Goal: Check status: Check status

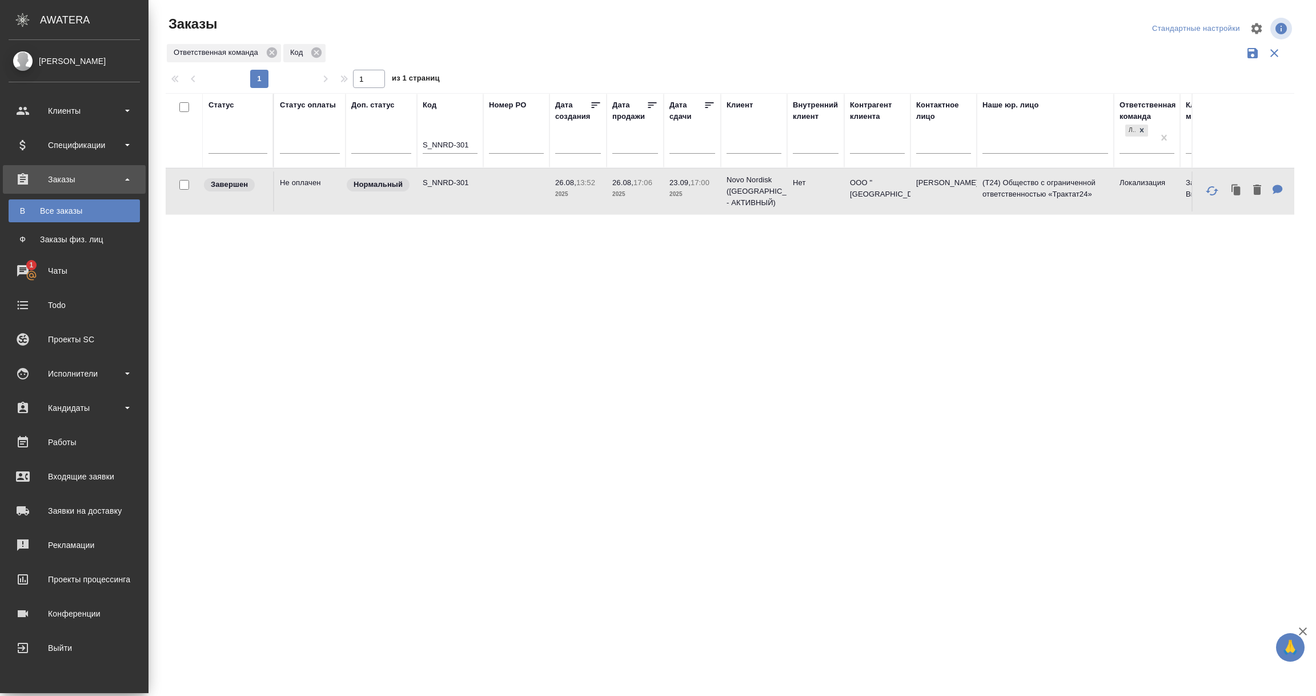
click at [81, 180] on div "Заказы" at bounding box center [74, 179] width 131 height 17
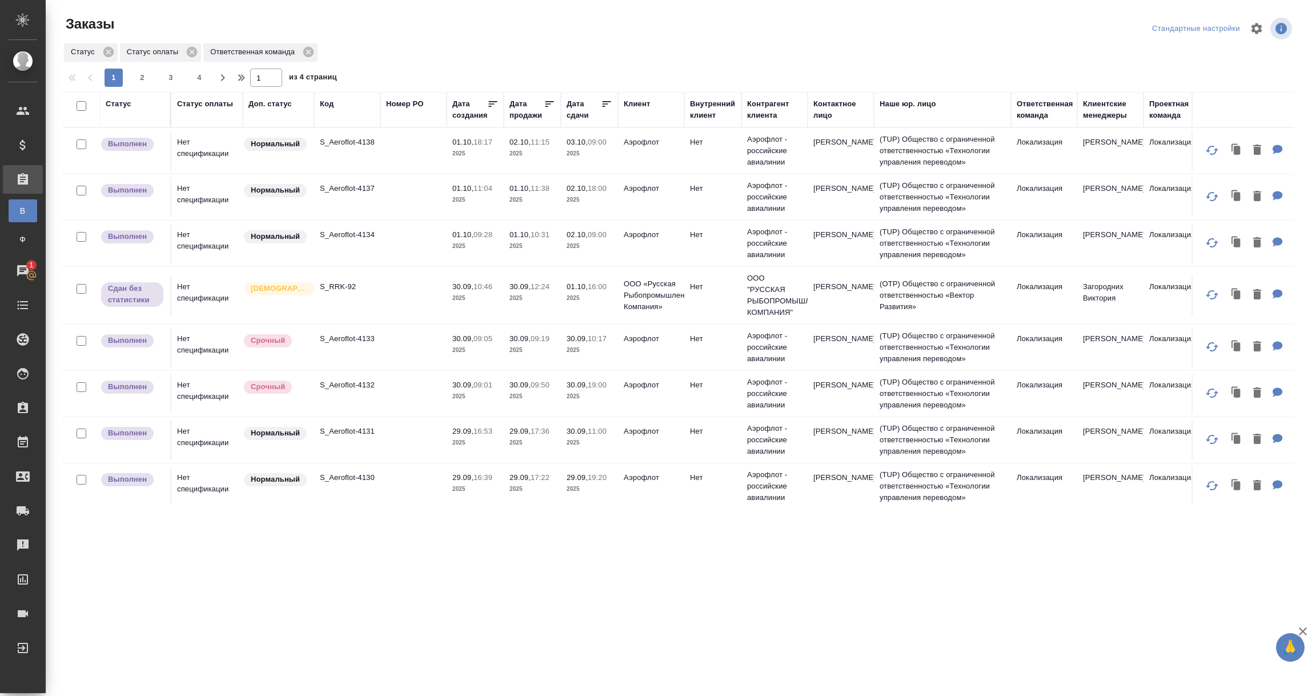
click at [496, 285] on span "30.09, 10:46" at bounding box center [475, 286] width 46 height 11
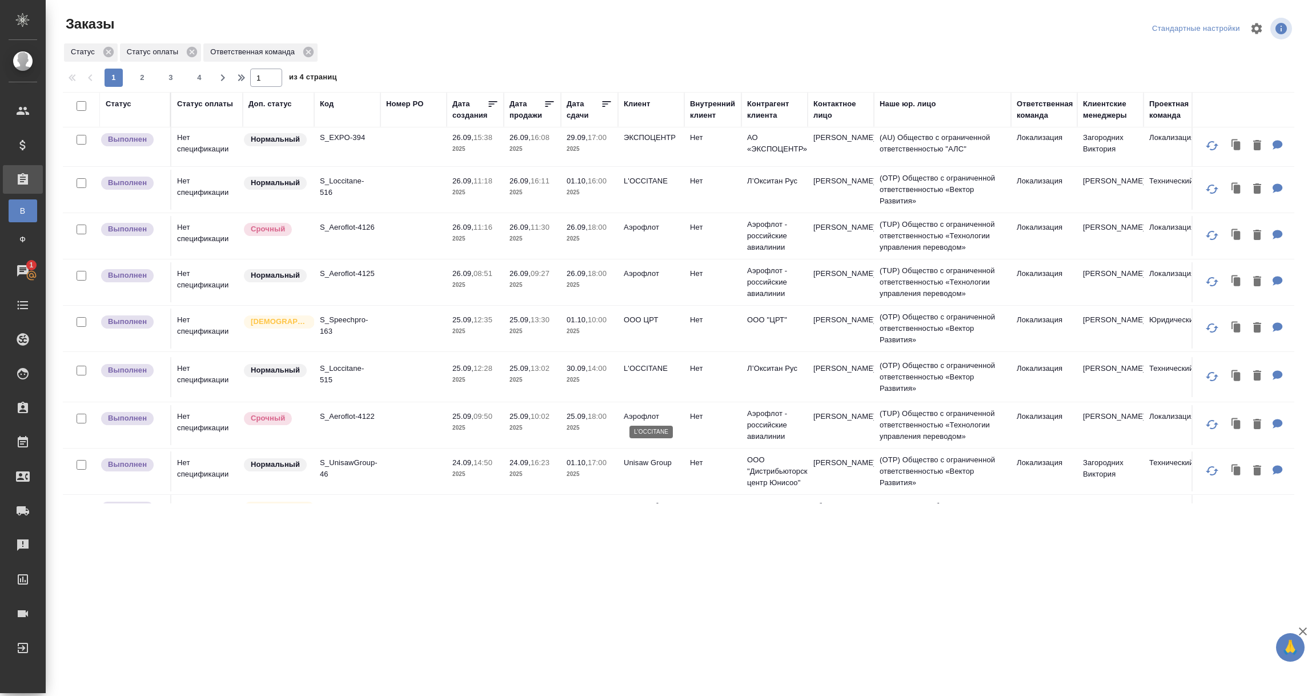
scroll to position [685, 0]
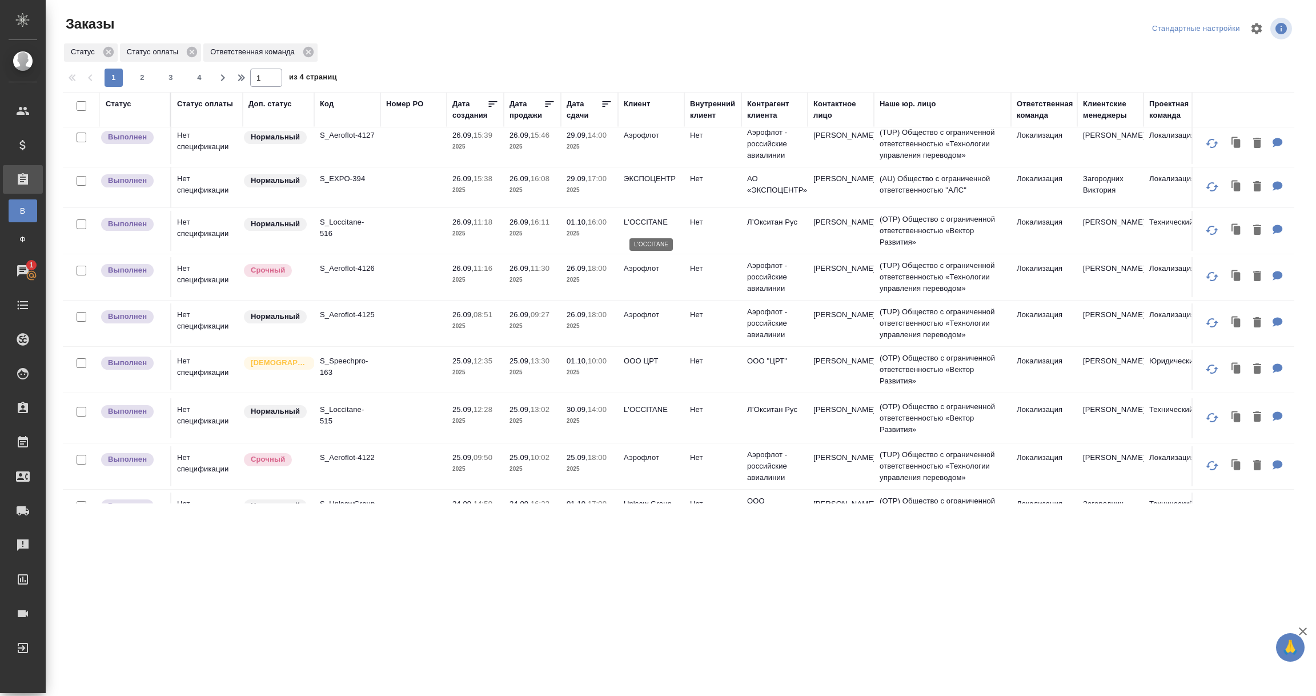
click at [643, 225] on p "L'OCCITANE" at bounding box center [651, 221] width 55 height 11
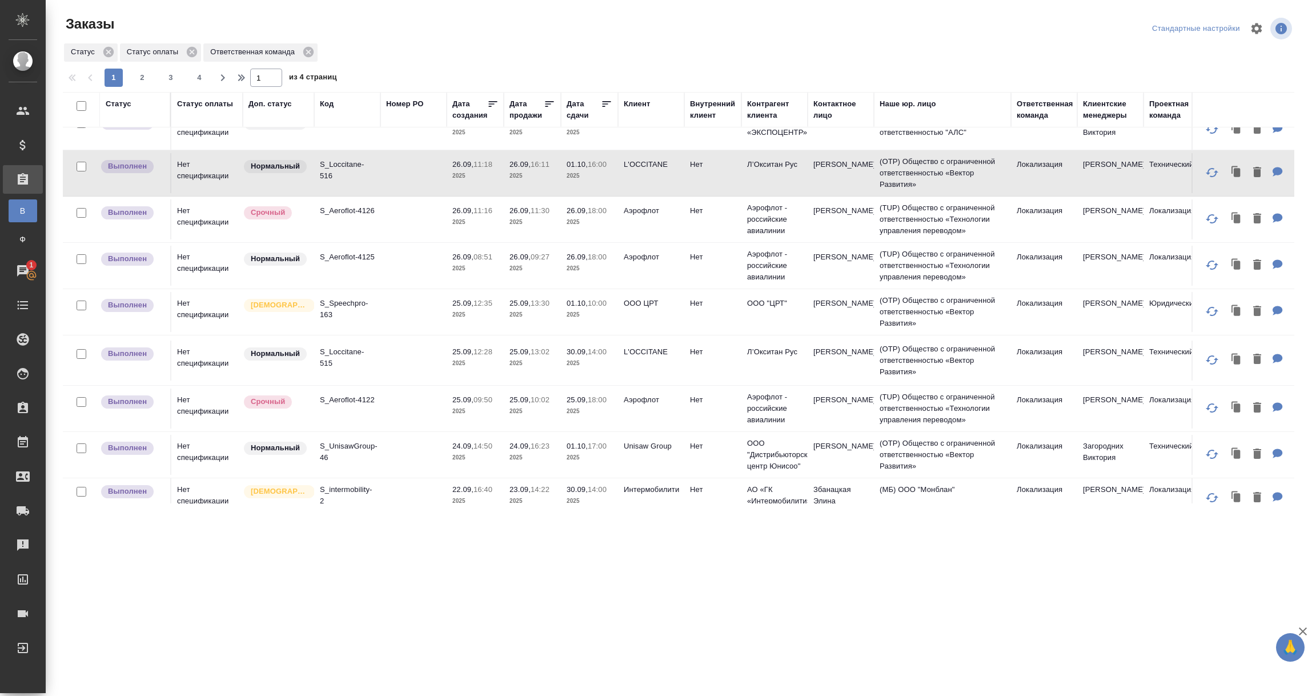
click at [642, 312] on td "OOO ЦРТ" at bounding box center [651, 312] width 66 height 40
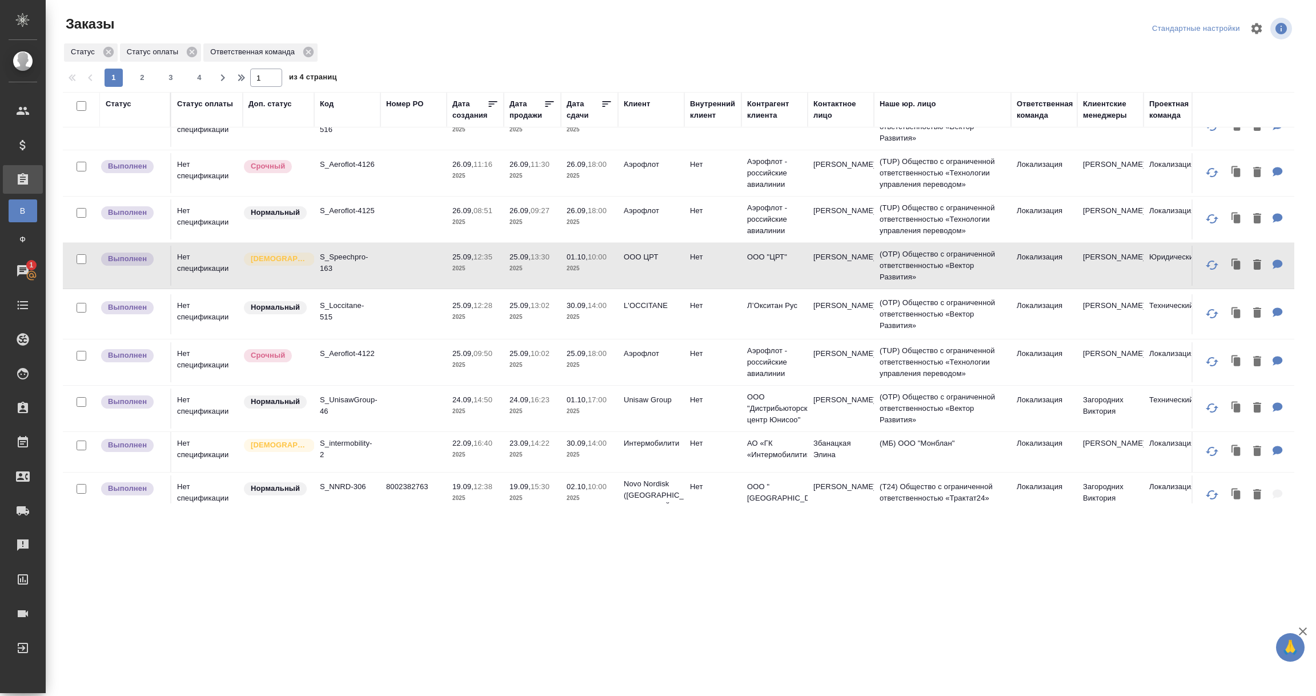
scroll to position [770, 0]
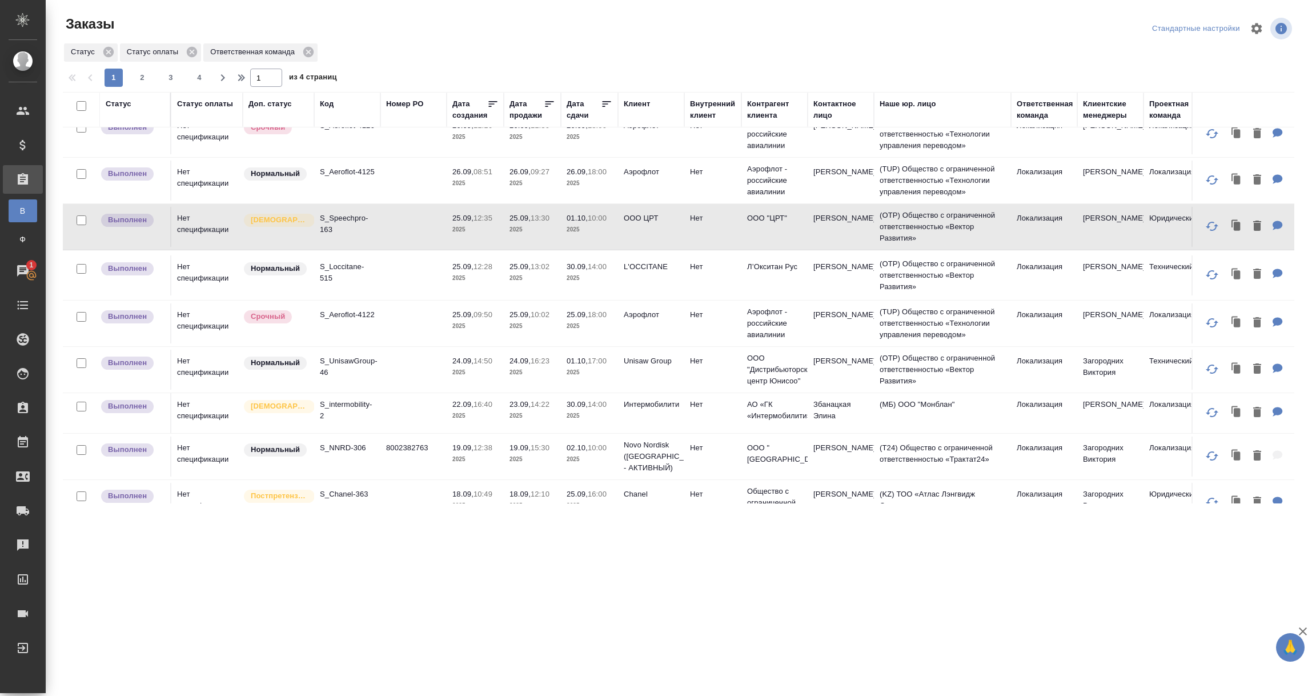
click at [646, 277] on td "L'OCCITANE" at bounding box center [651, 275] width 66 height 40
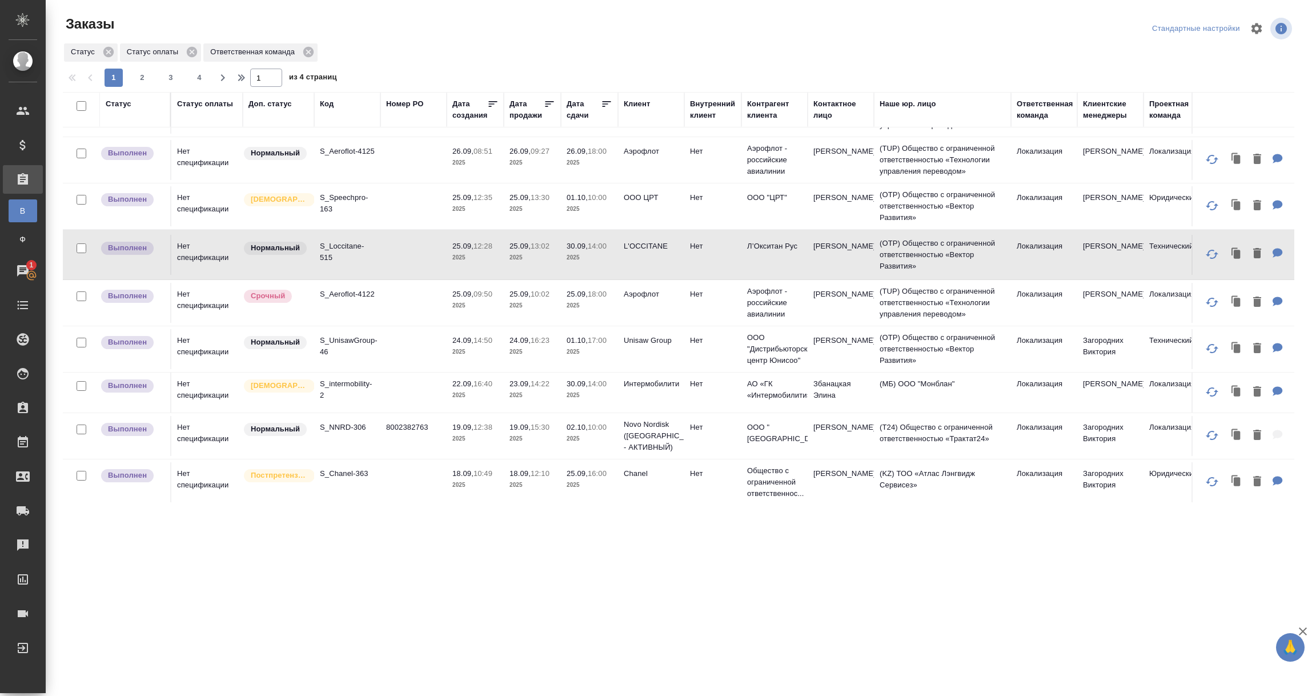
scroll to position [809, 0]
click at [658, 377] on td "Интермобилити" at bounding box center [651, 390] width 66 height 40
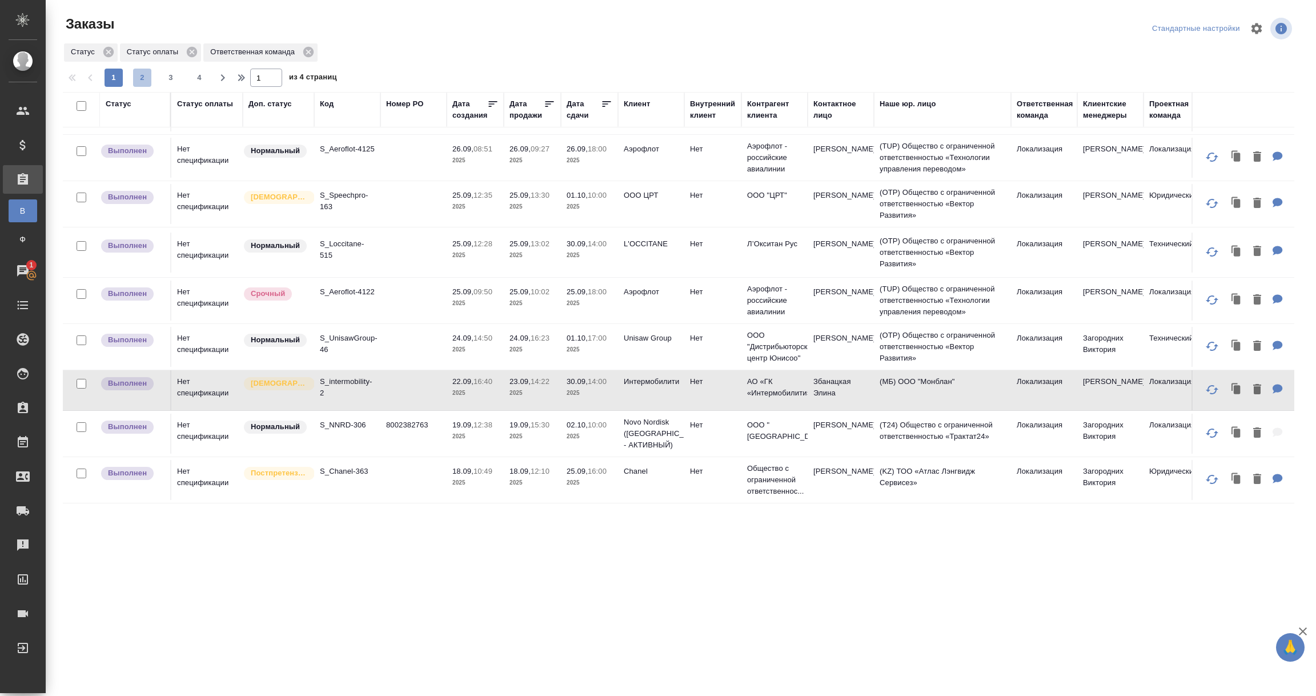
click at [136, 70] on button "2" at bounding box center [142, 78] width 18 height 18
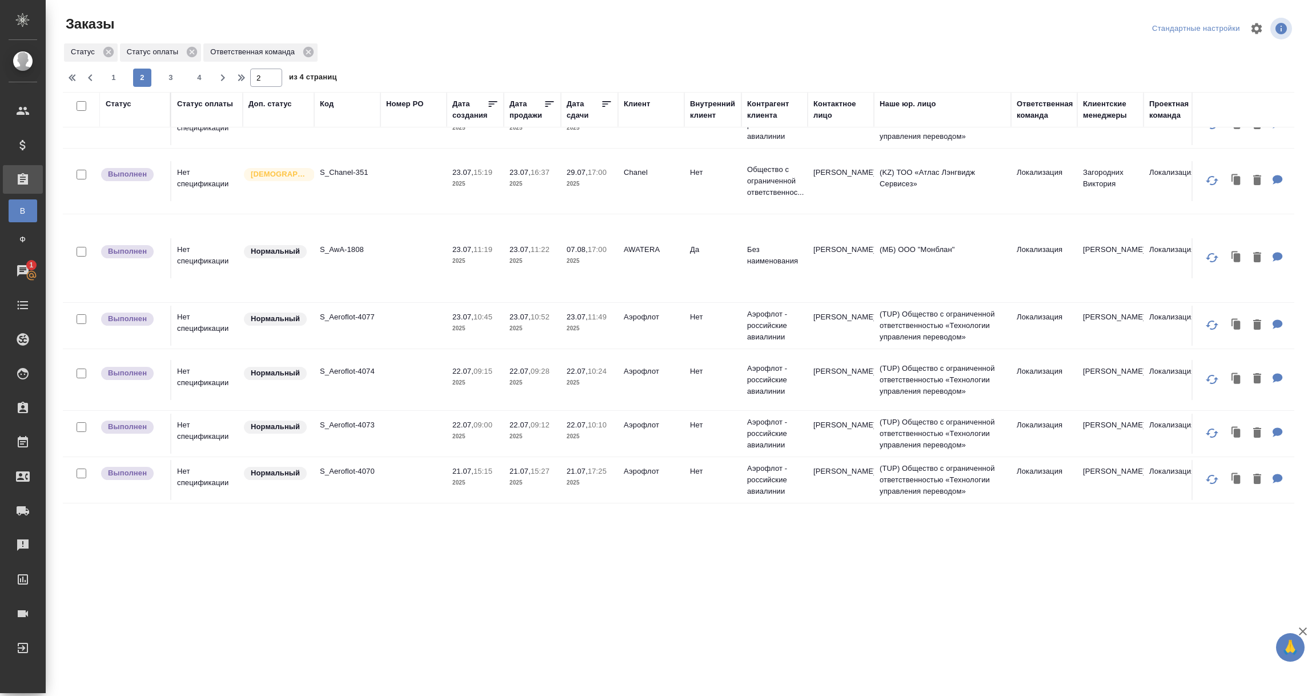
scroll to position [978, 0]
click at [168, 75] on span "3" at bounding box center [171, 77] width 18 height 11
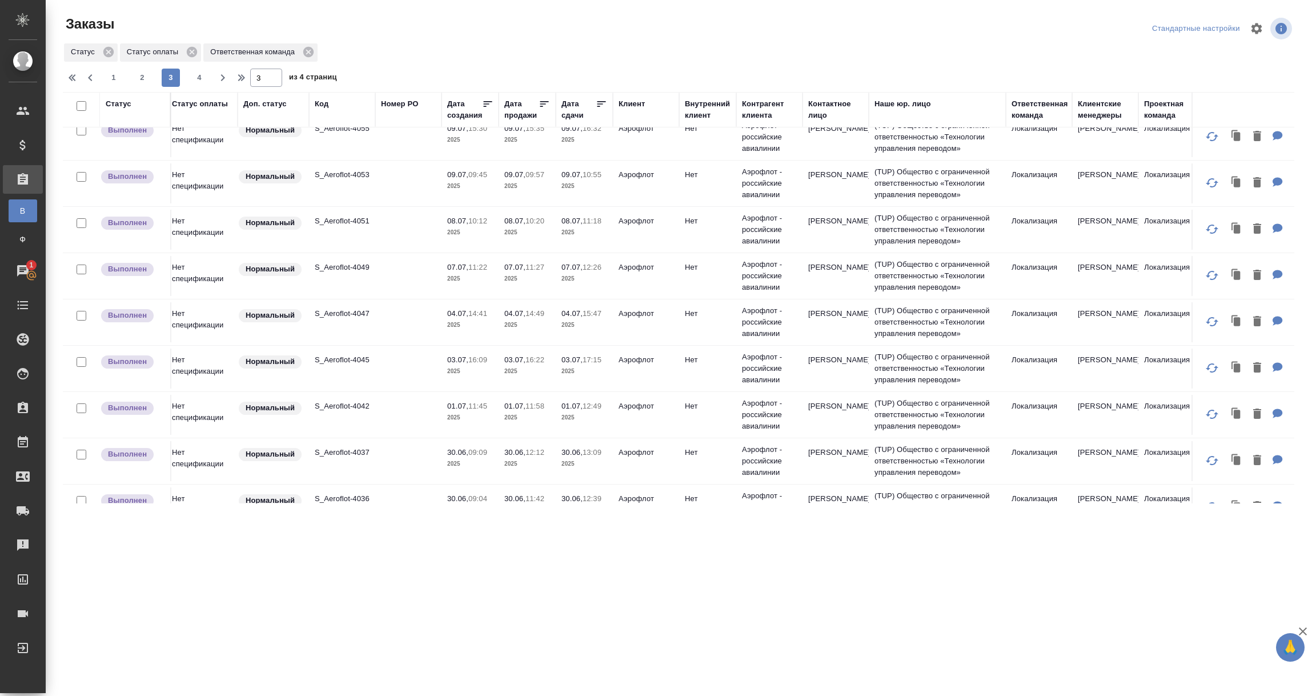
scroll to position [0, 5]
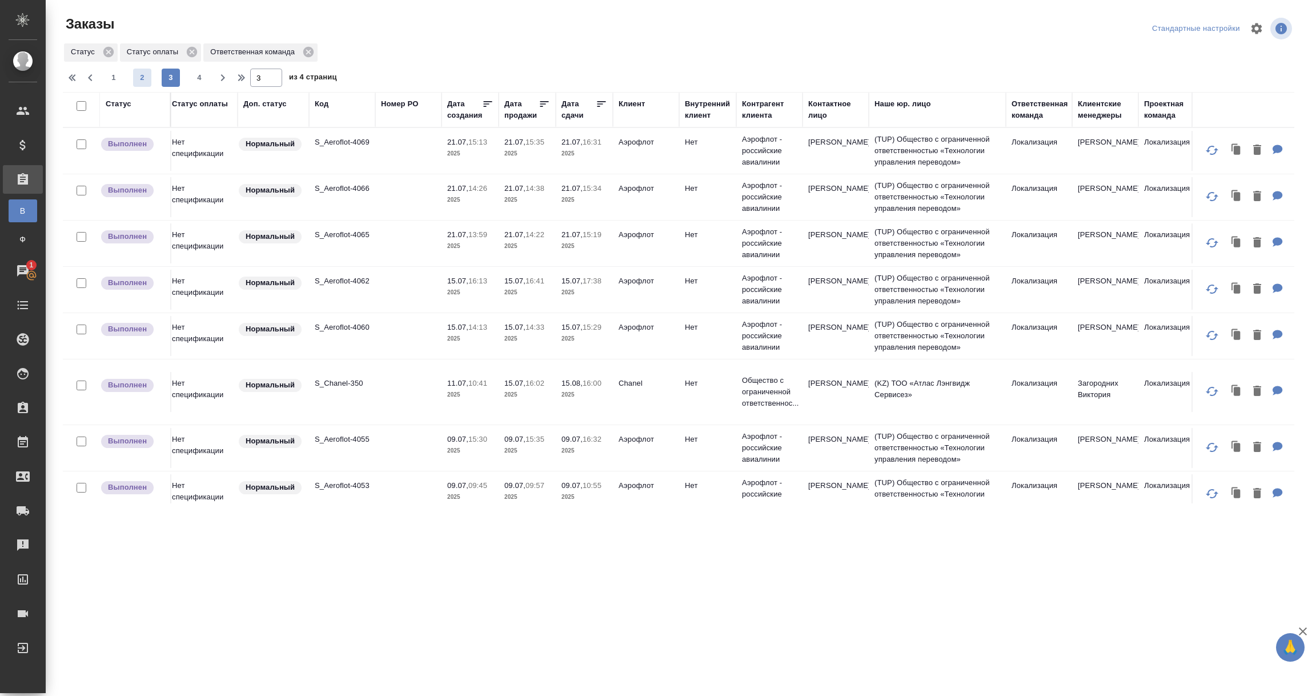
click at [139, 73] on span "2" at bounding box center [142, 77] width 18 height 11
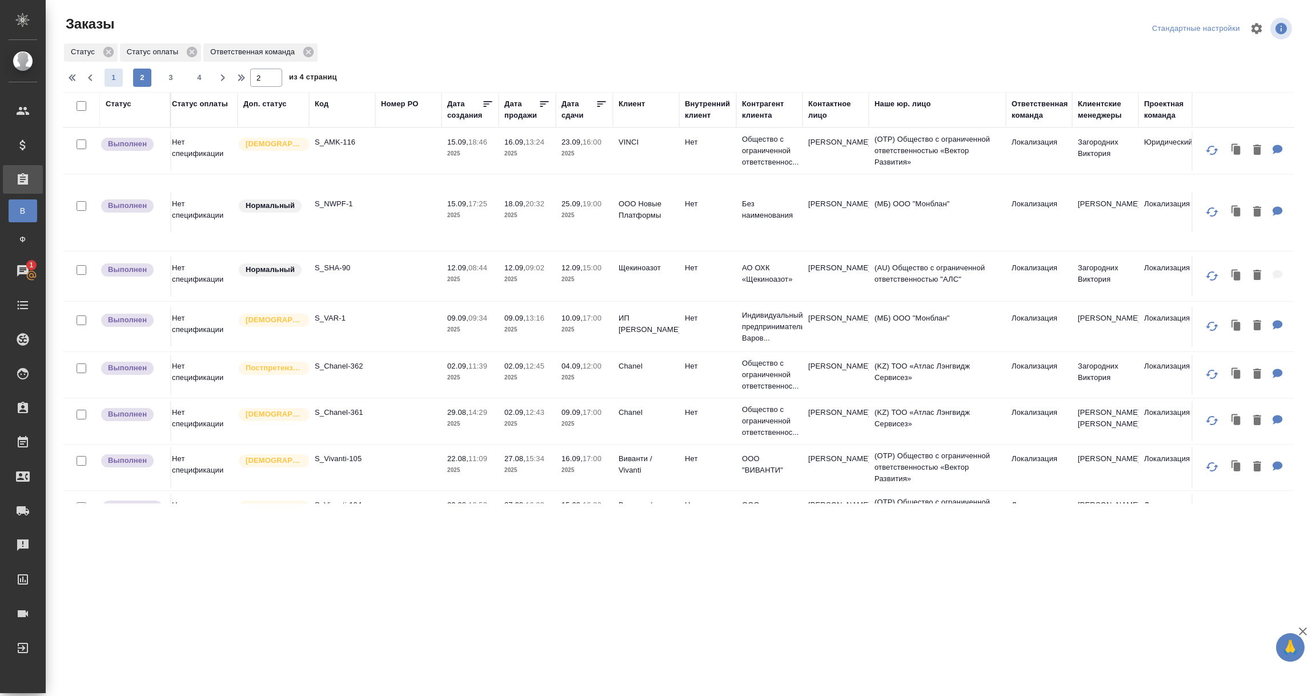
click at [111, 78] on span "1" at bounding box center [114, 77] width 18 height 11
type input "1"
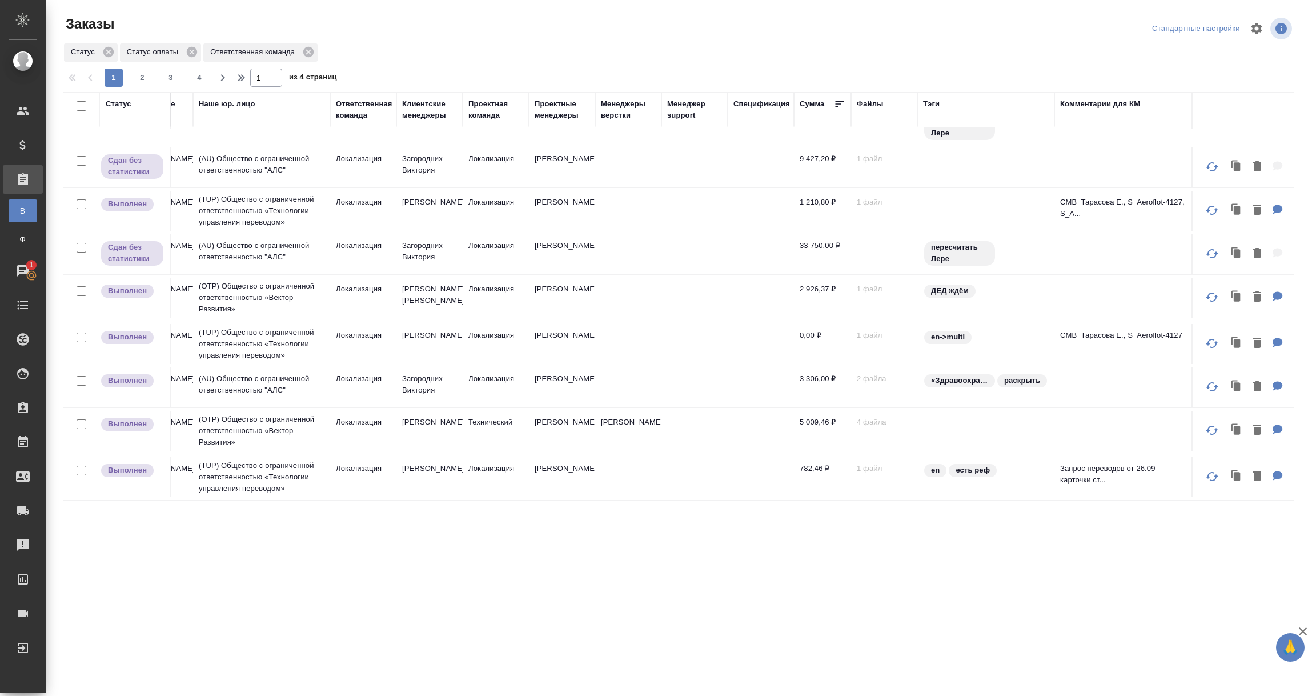
scroll to position [428, 0]
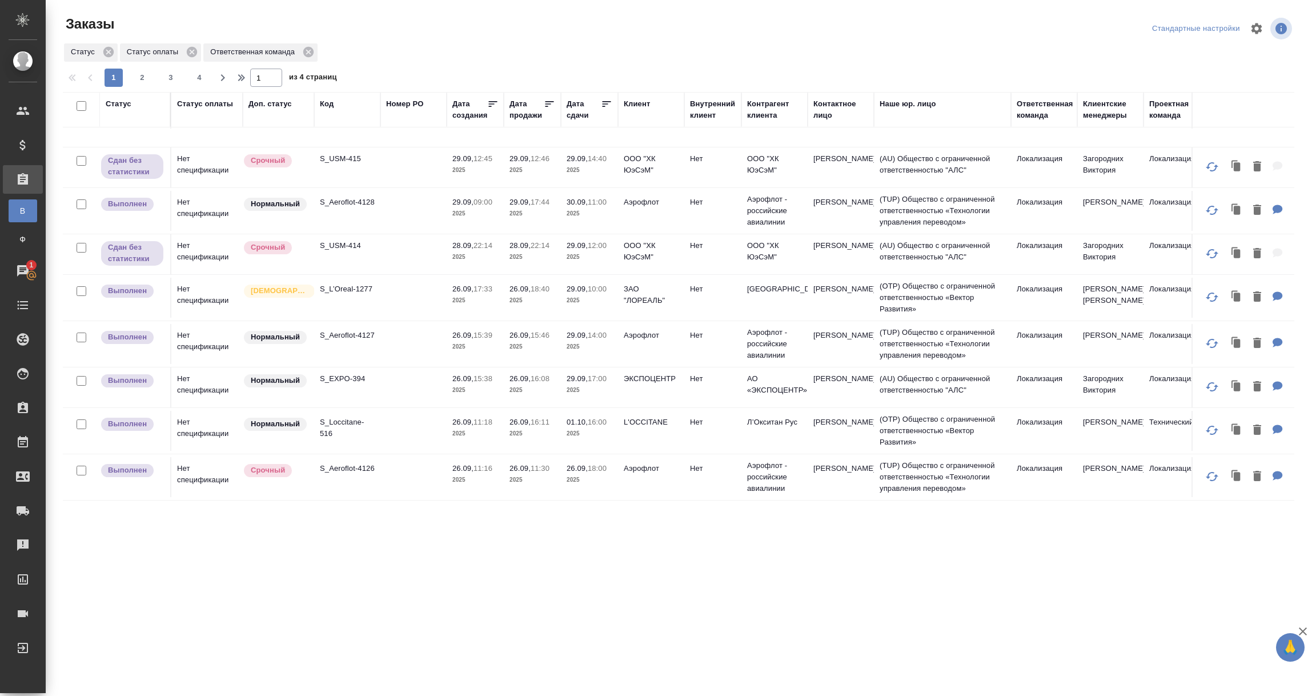
click at [389, 292] on td at bounding box center [413, 298] width 66 height 40
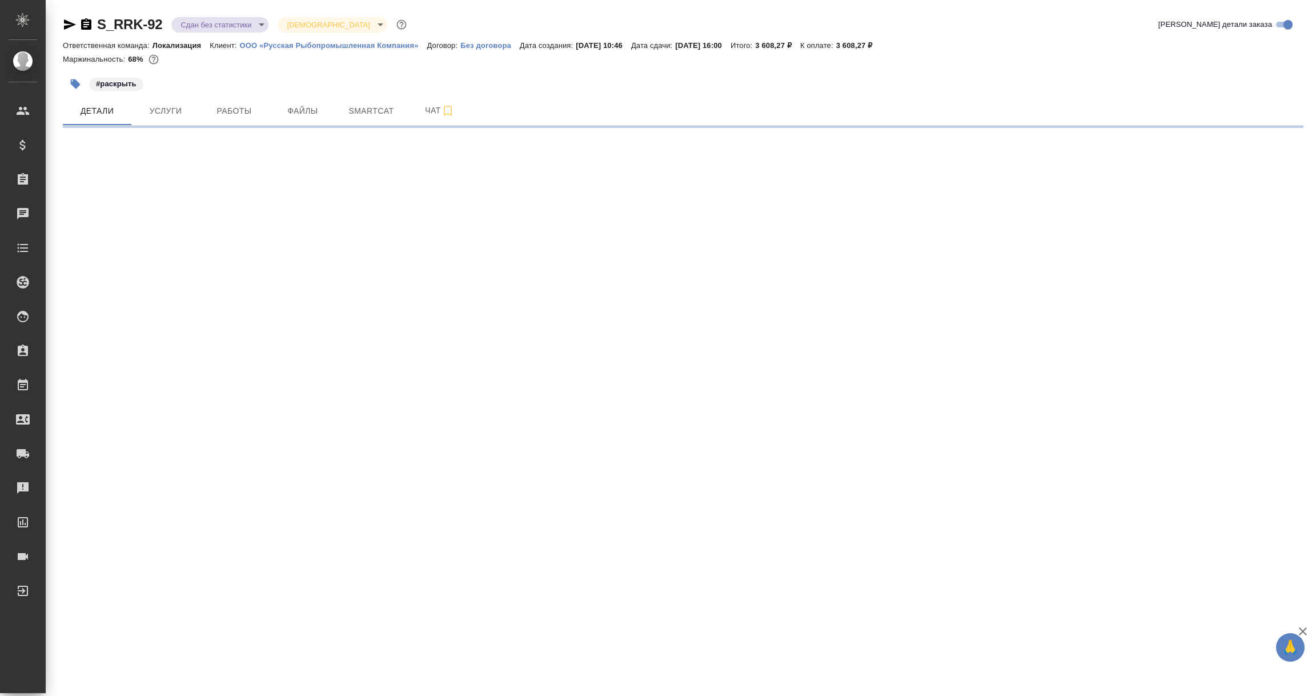
select select "RU"
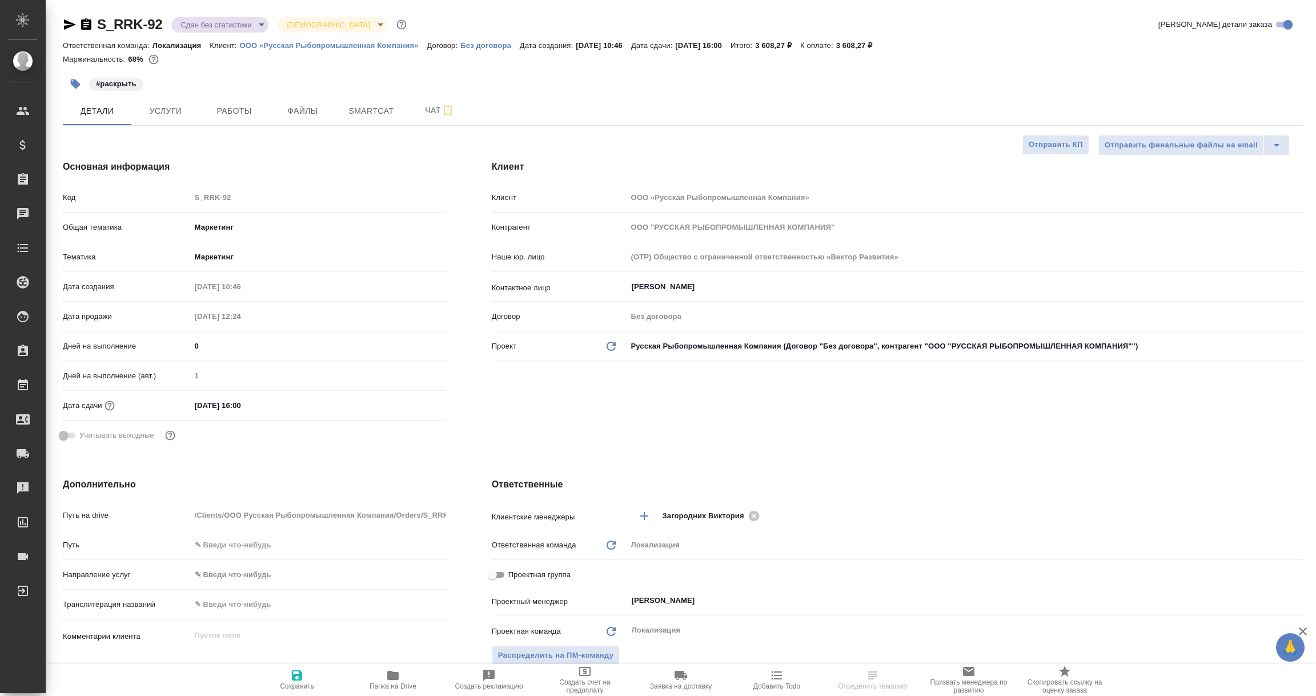
type textarea "x"
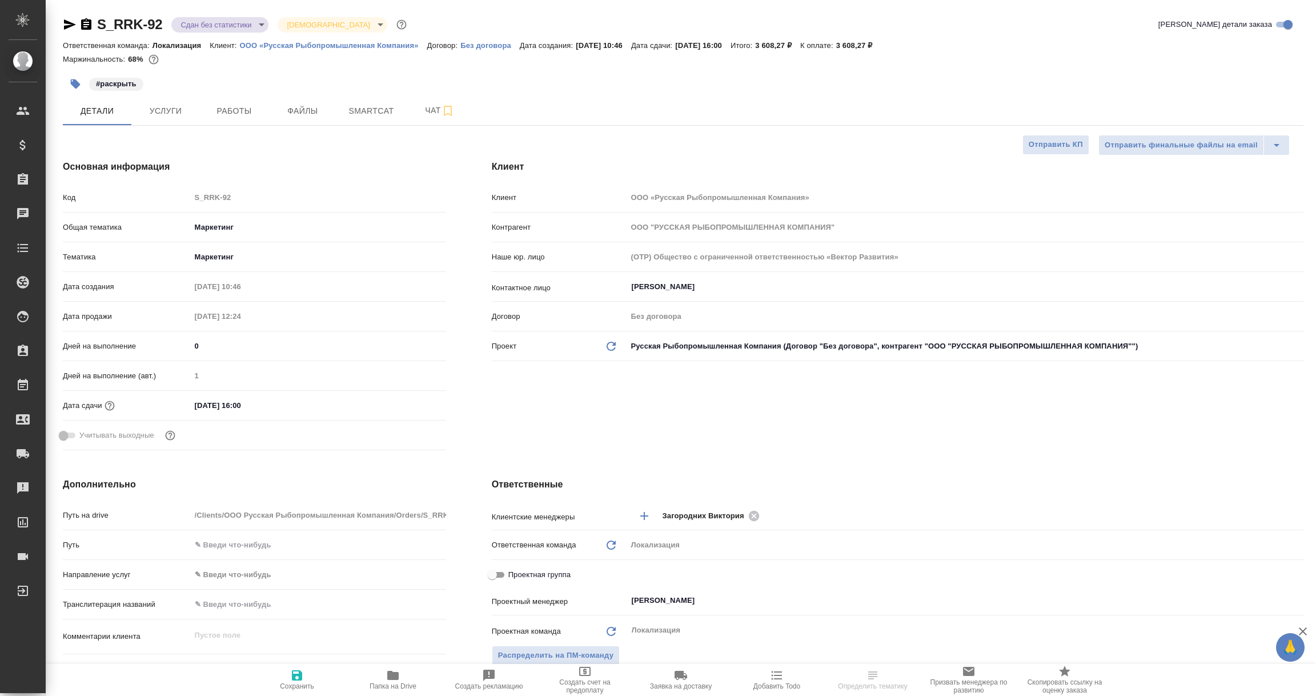
type textarea "x"
click at [67, 23] on icon "button" at bounding box center [70, 25] width 14 height 14
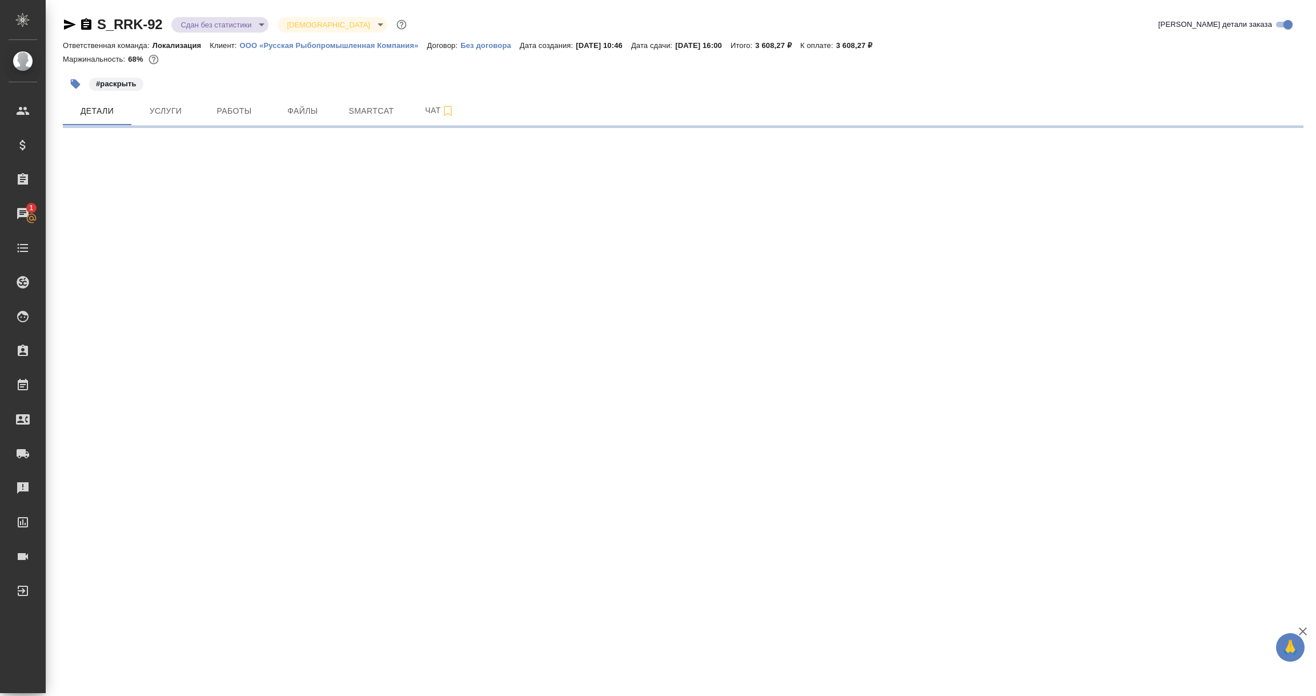
select select "RU"
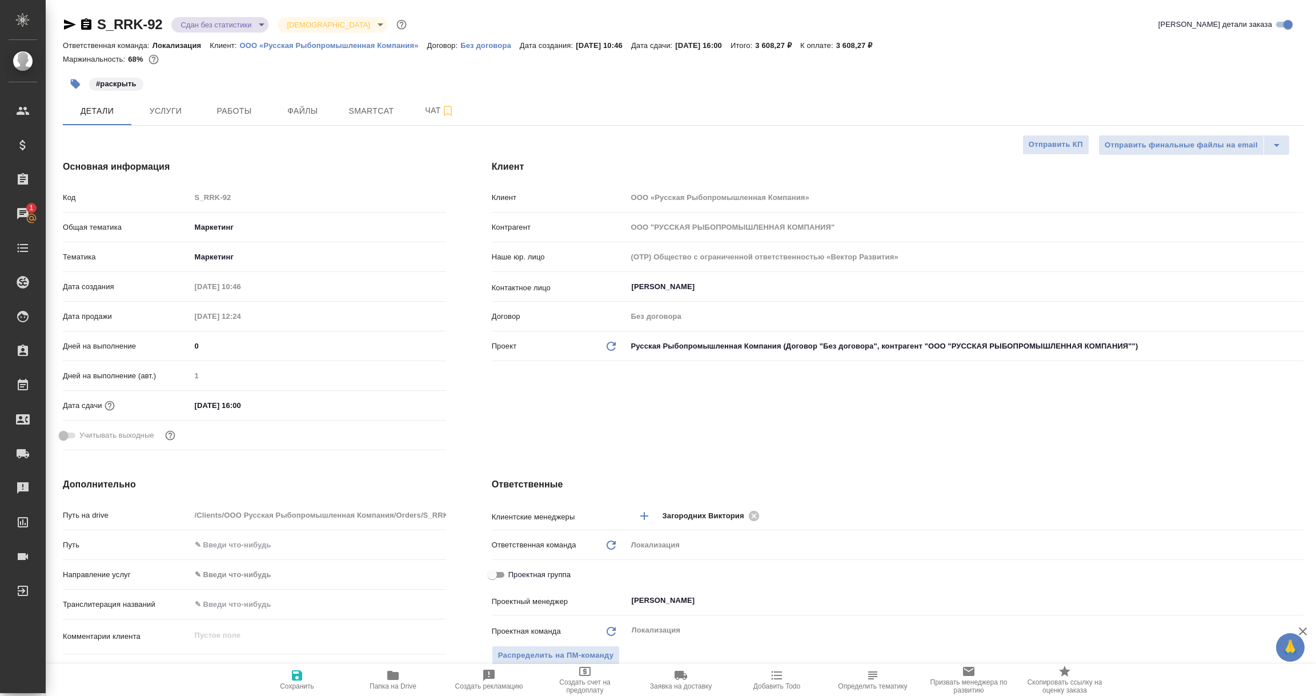
type textarea "x"
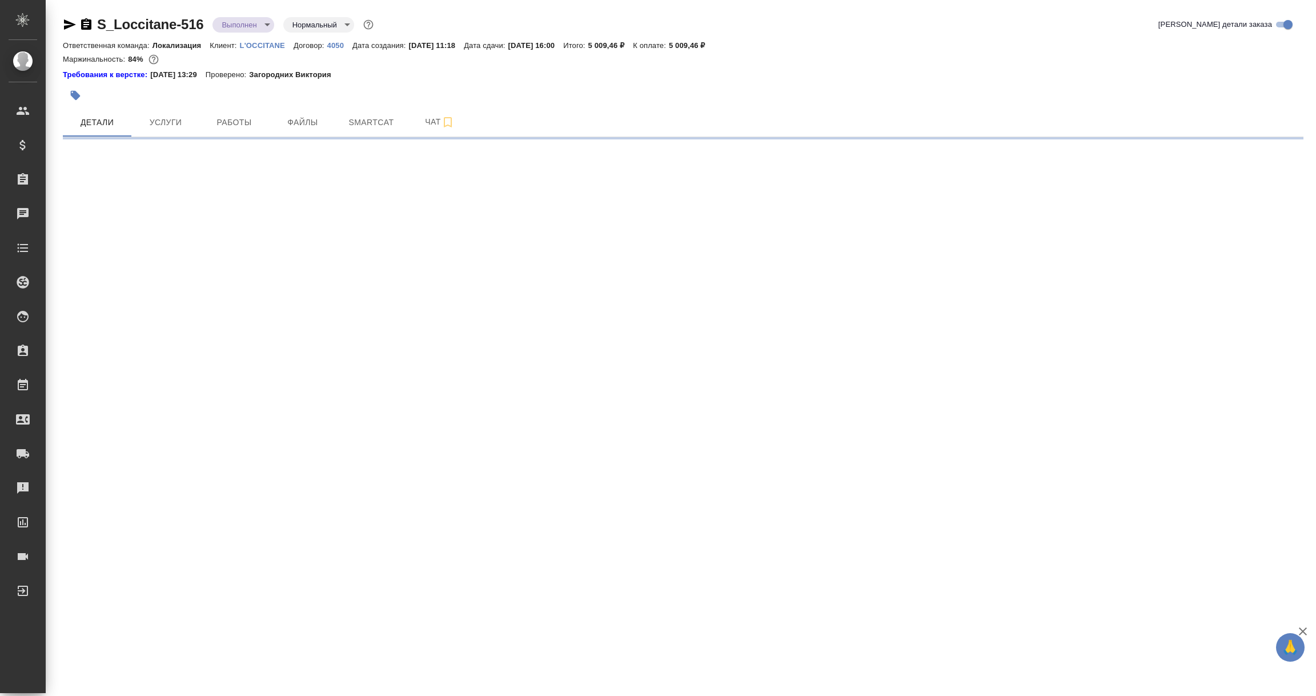
select select "RU"
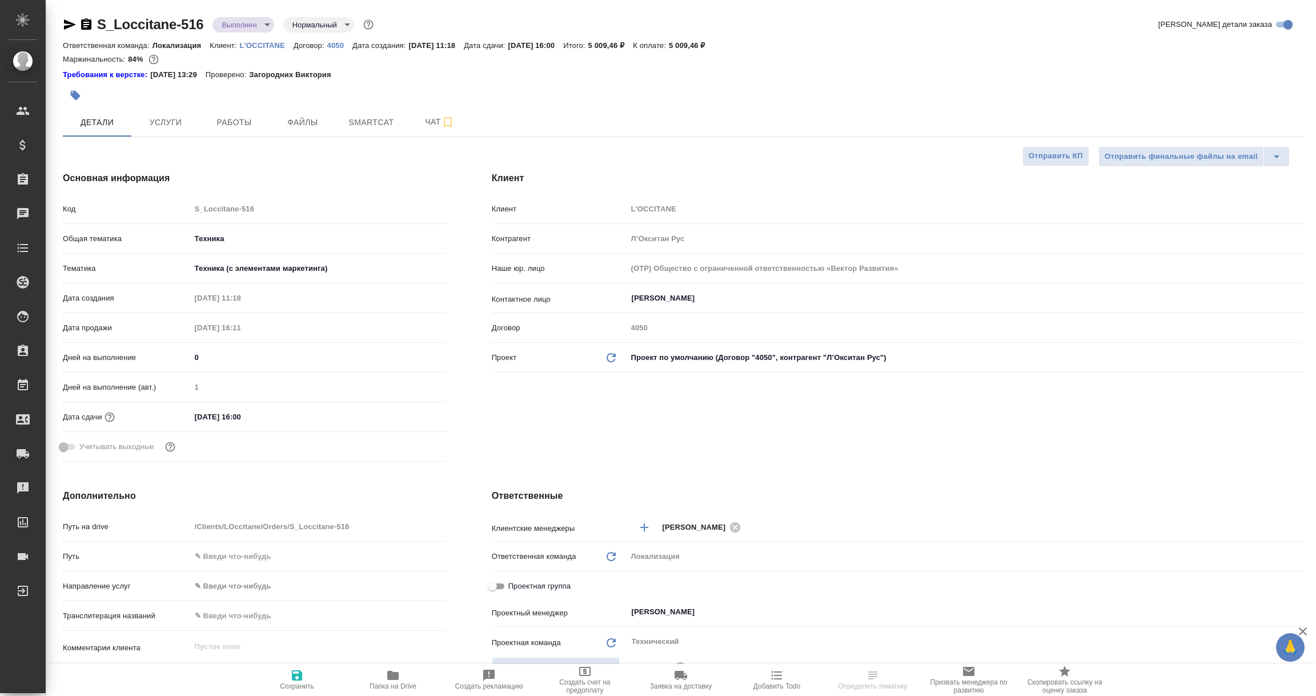
type textarea "x"
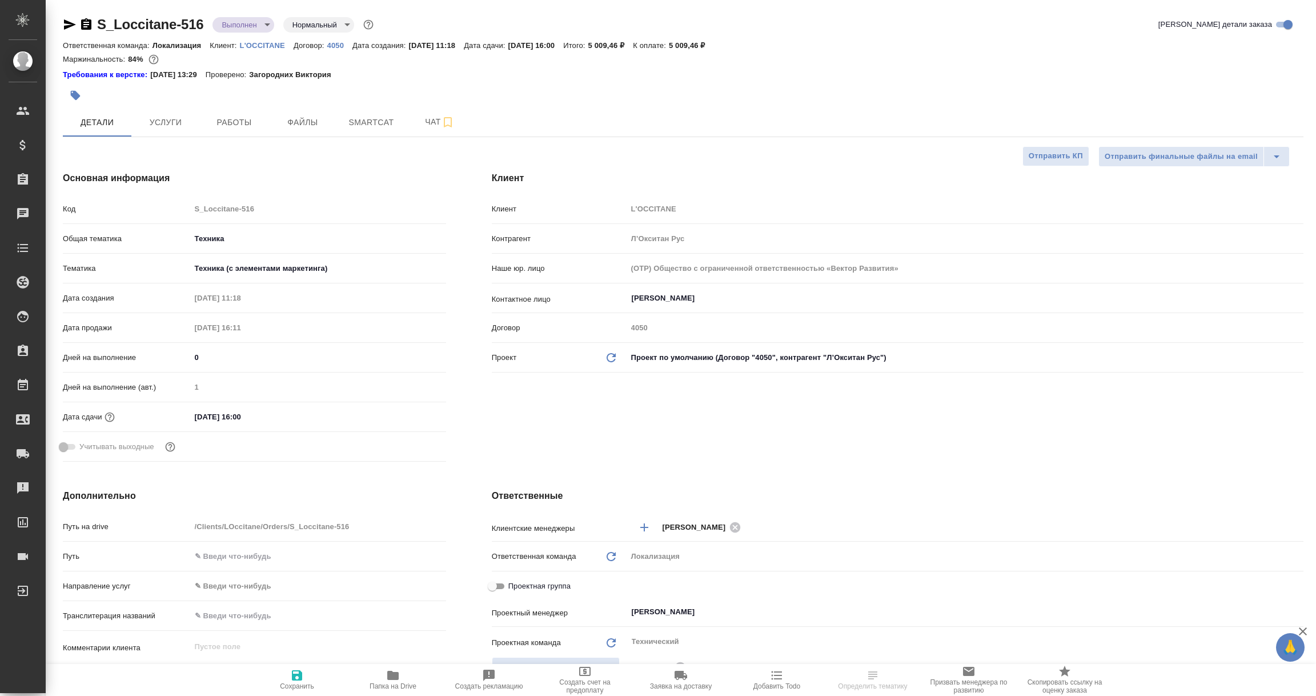
type textarea "x"
click at [70, 25] on icon "button" at bounding box center [70, 25] width 14 height 14
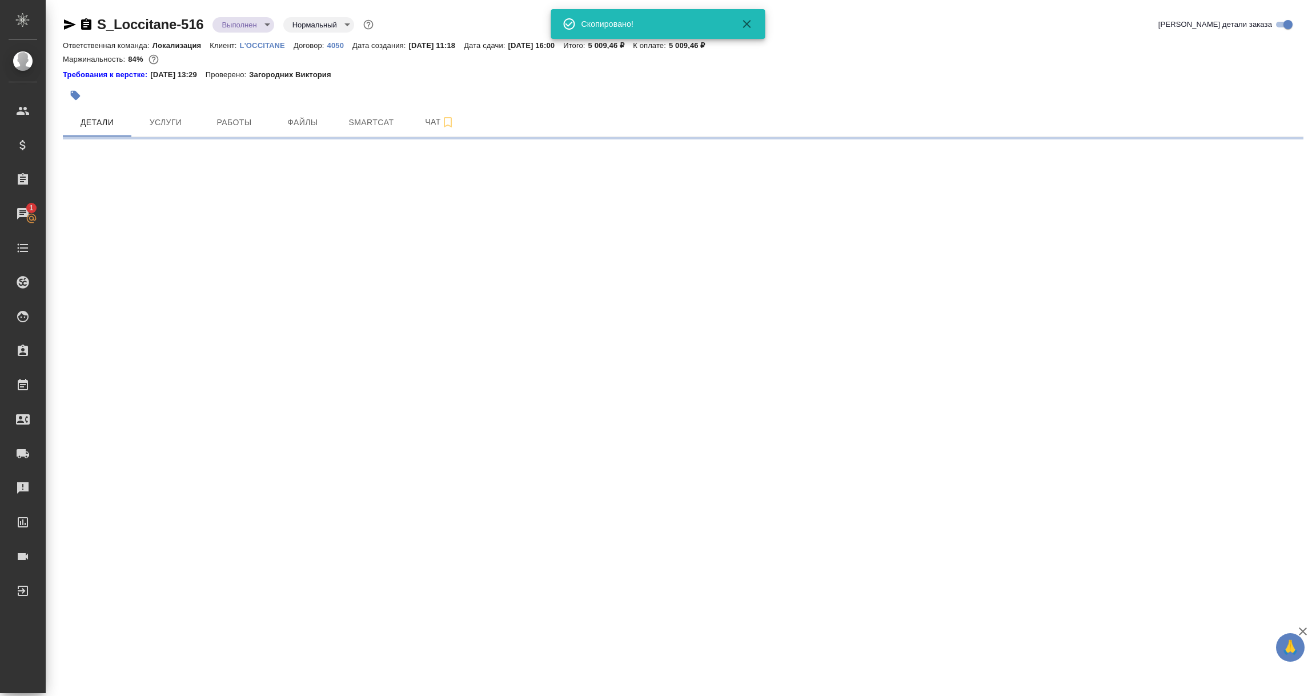
select select "RU"
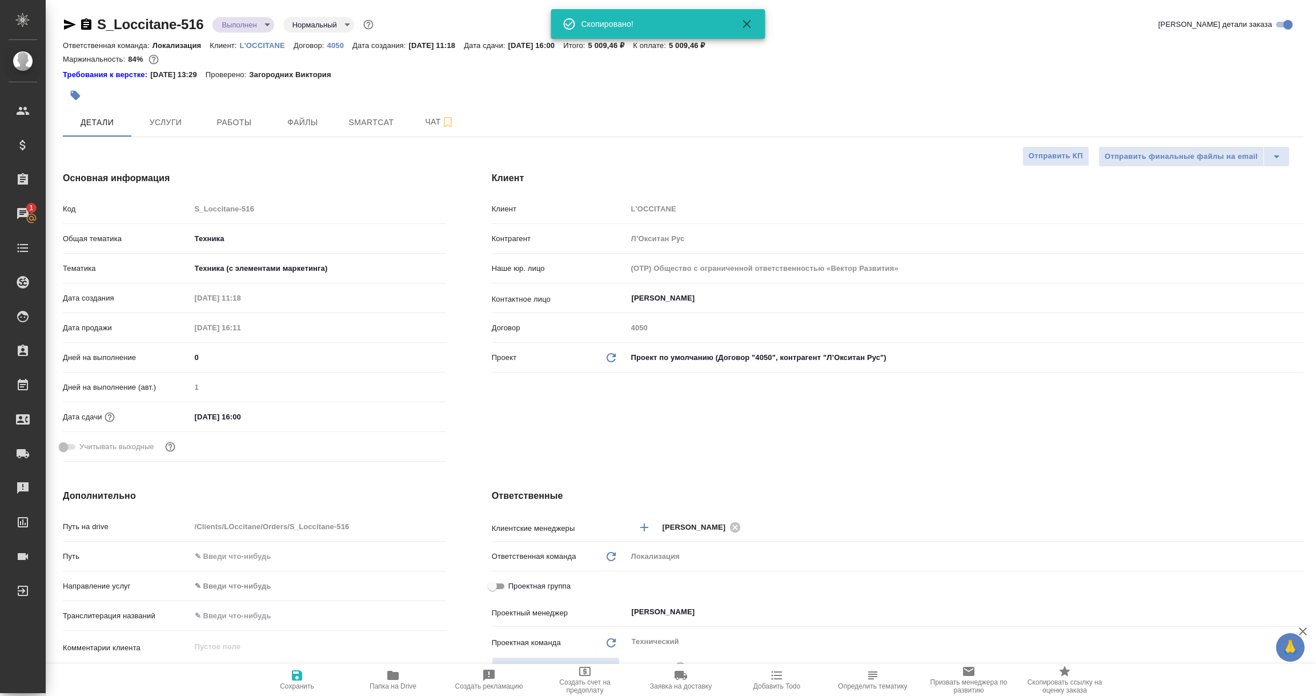
type textarea "x"
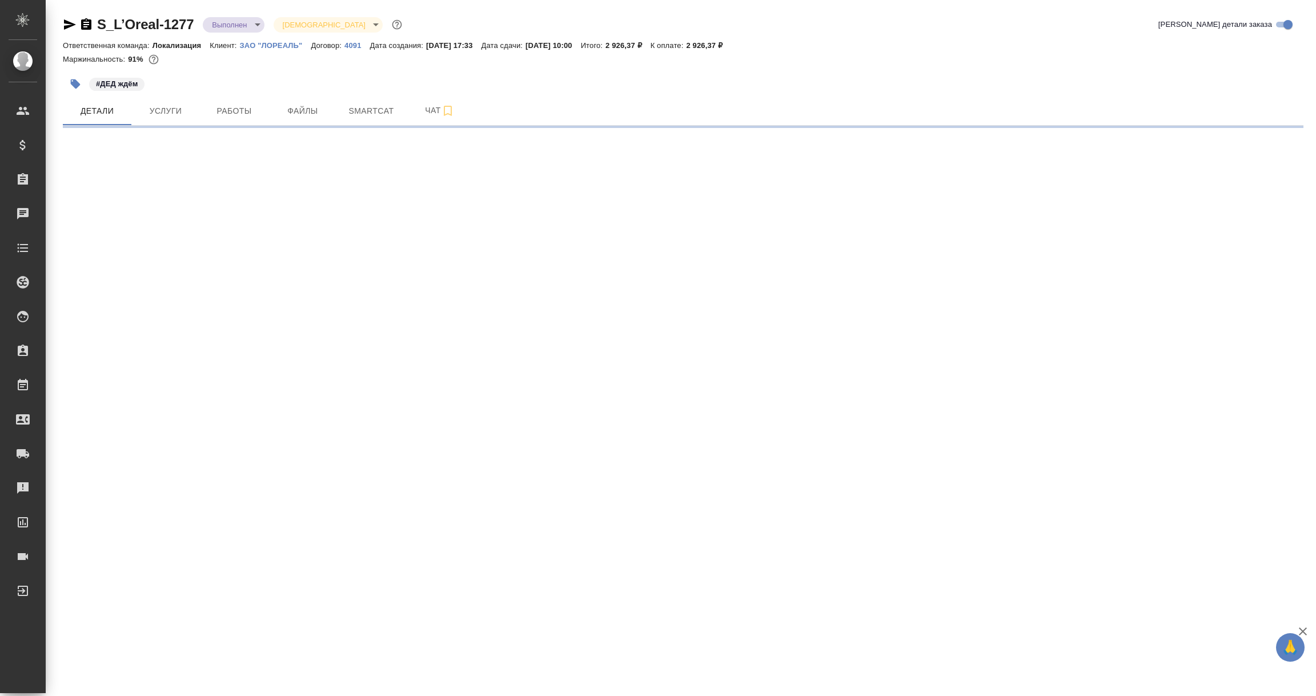
select select "RU"
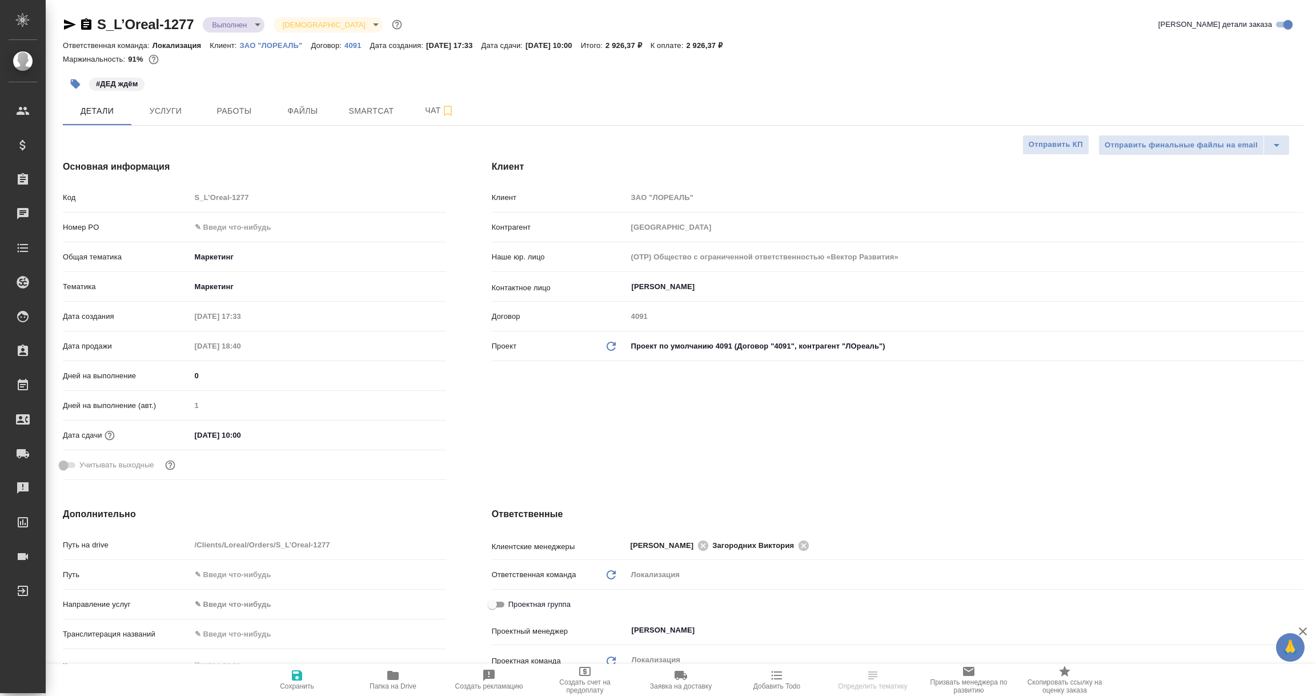
type textarea "x"
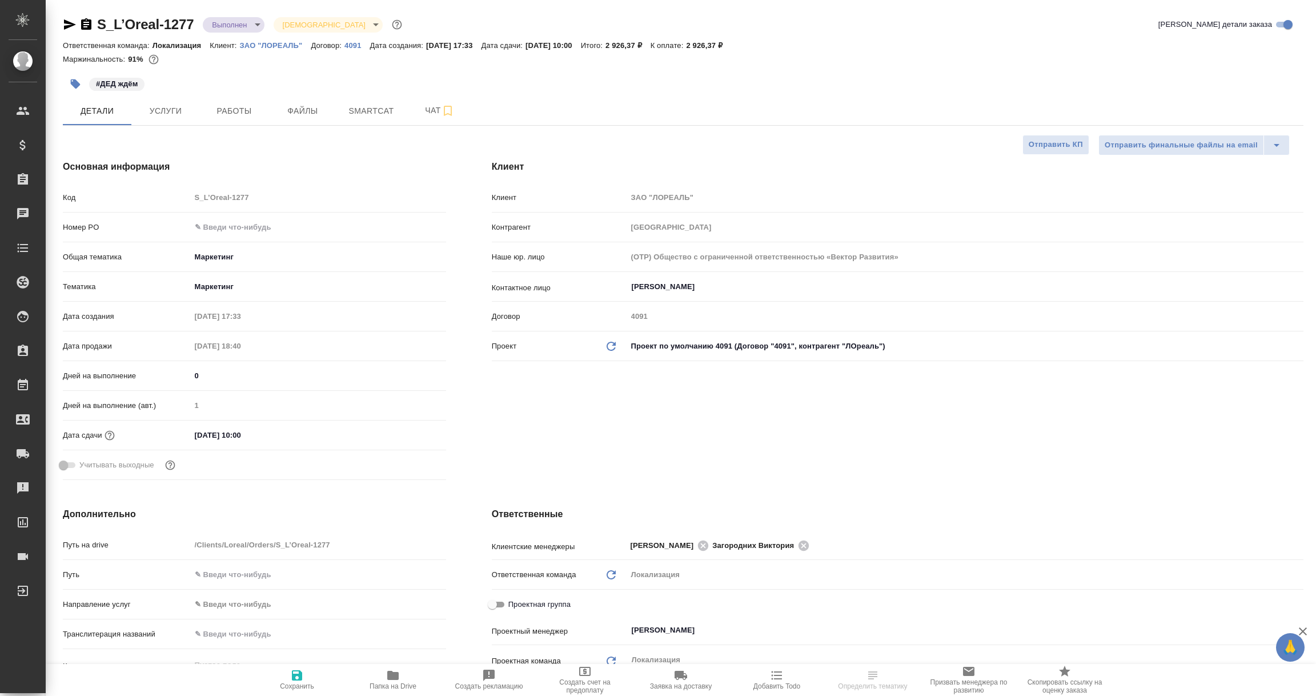
type textarea "x"
click at [70, 26] on icon "button" at bounding box center [70, 24] width 12 height 10
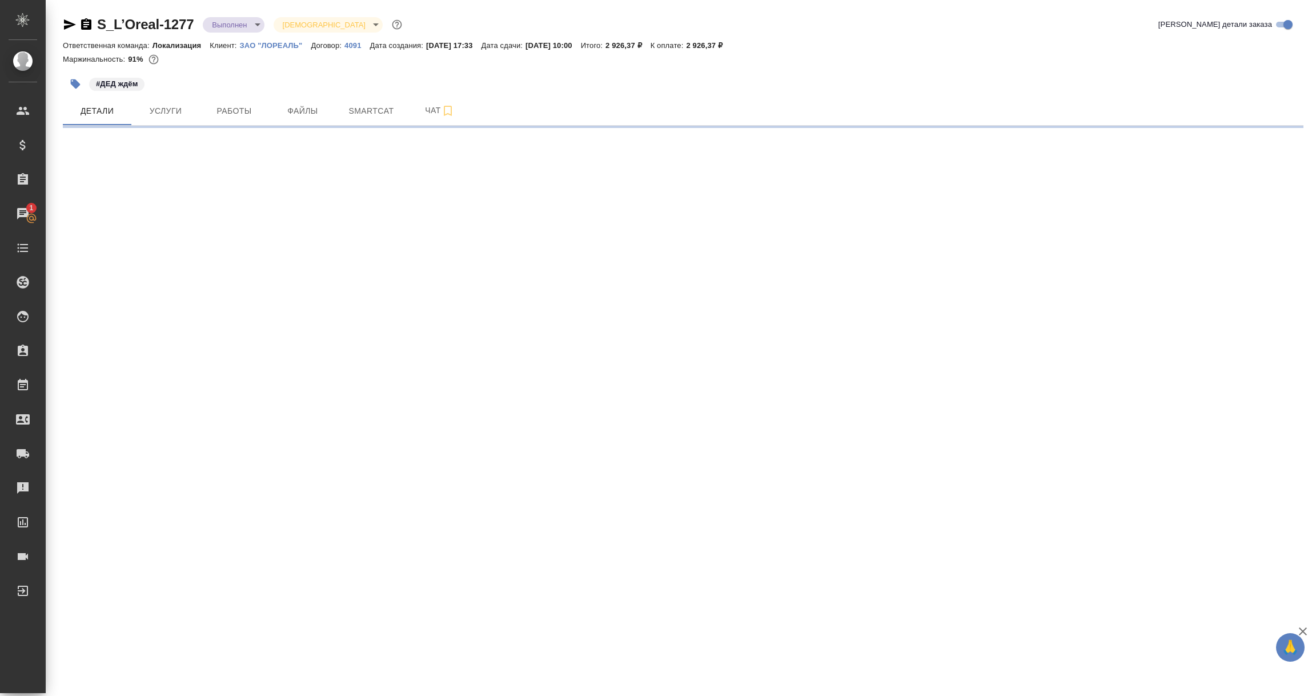
select select "RU"
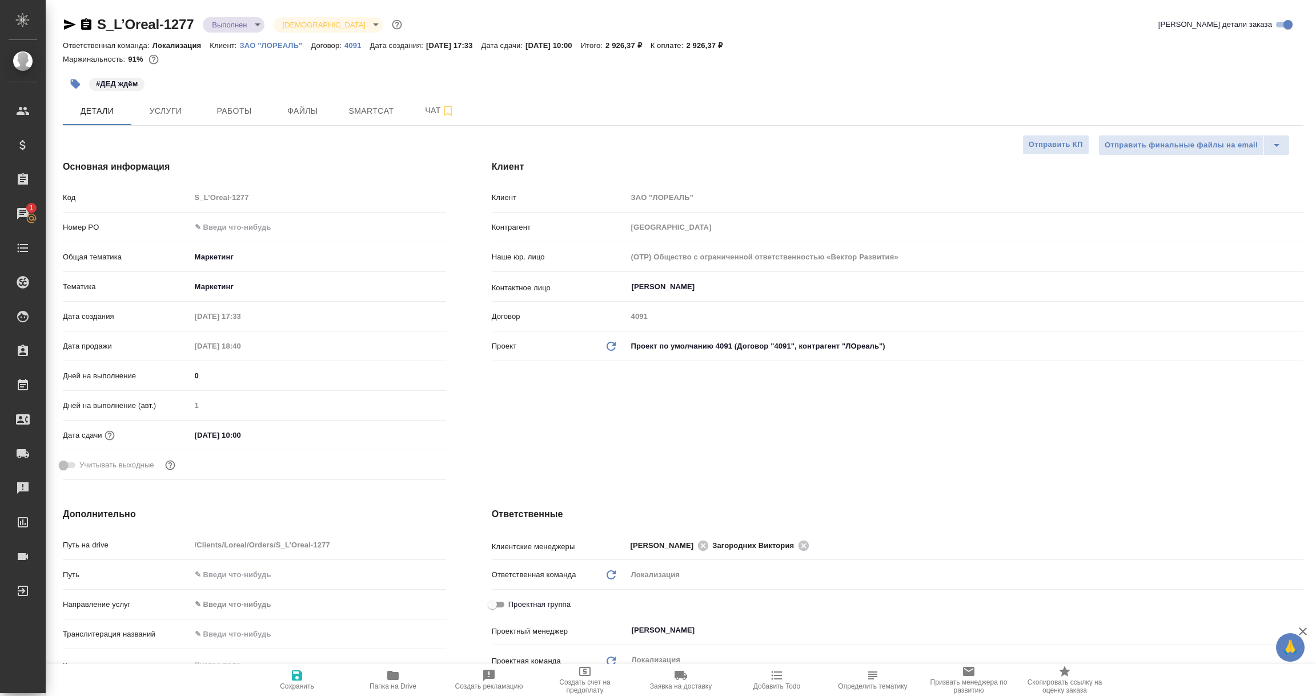
type textarea "x"
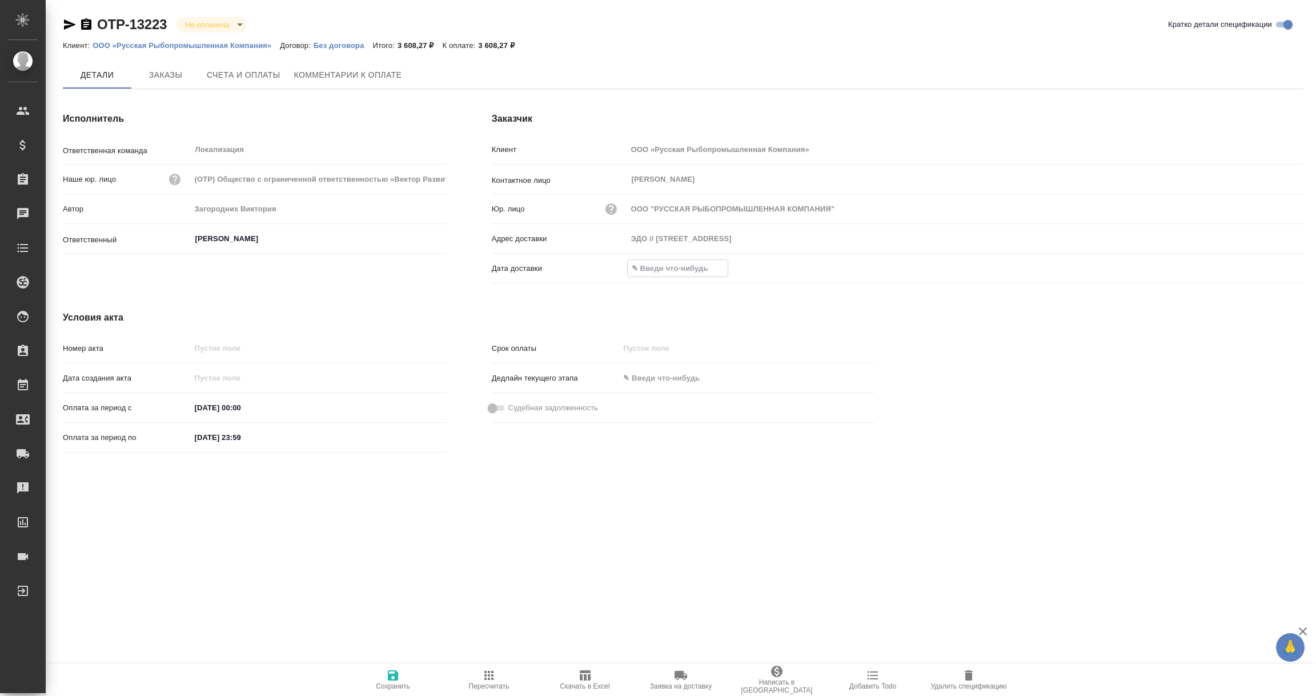
click at [660, 264] on input "text" at bounding box center [678, 268] width 100 height 17
click at [1273, 266] on icon "button" at bounding box center [1270, 269] width 14 height 14
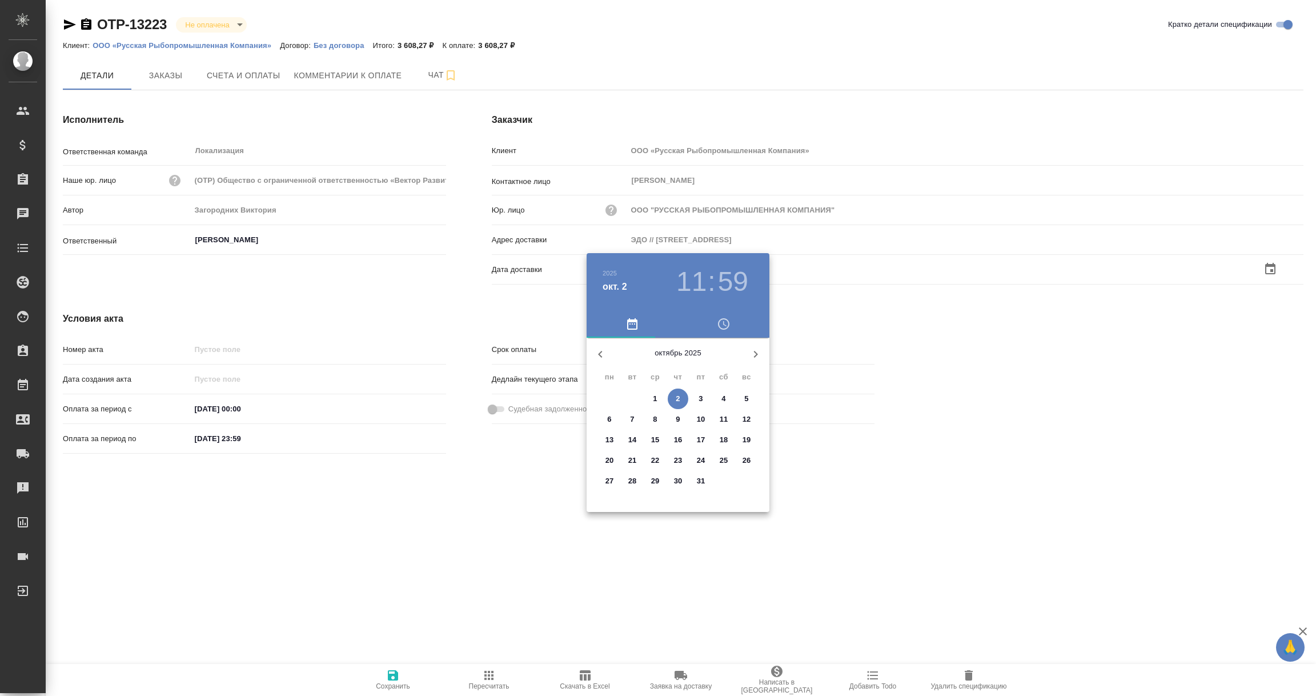
click at [676, 396] on p "2" at bounding box center [678, 398] width 4 height 11
type input "02.10.2025 11:59"
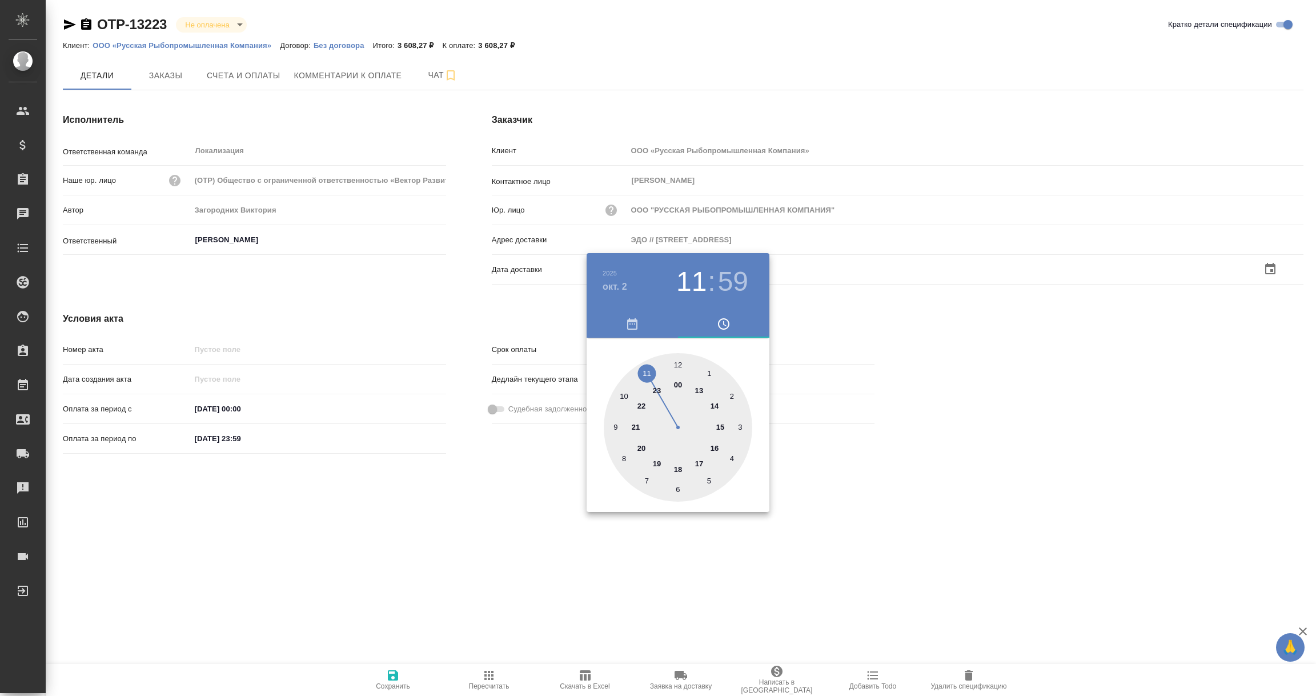
click at [441, 519] on div at bounding box center [658, 348] width 1316 height 696
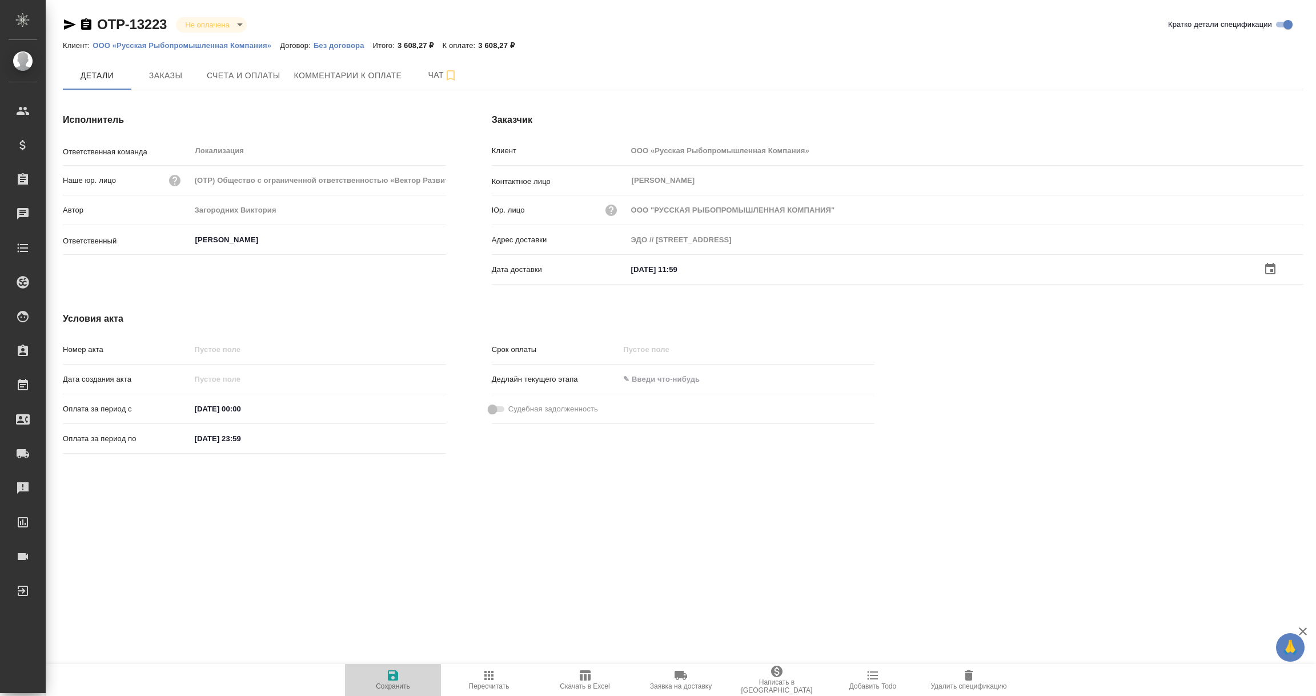
click at [393, 681] on icon "button" at bounding box center [393, 675] width 14 height 14
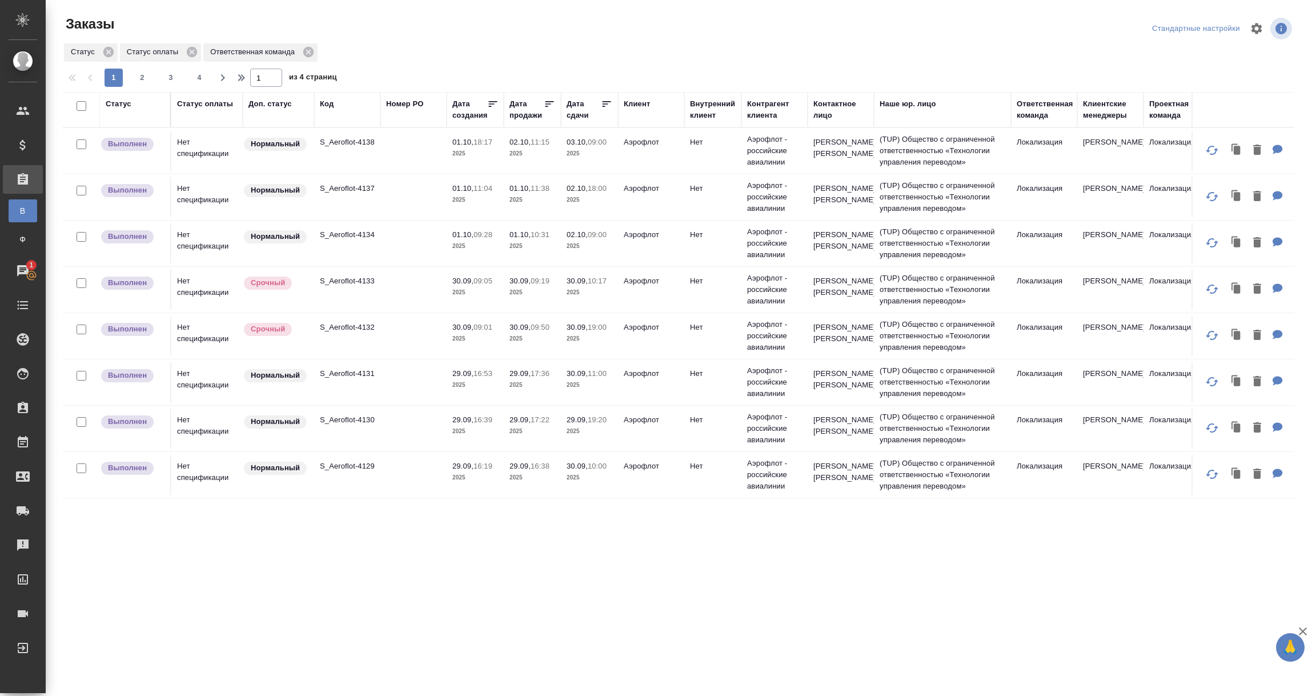
scroll to position [428, 0]
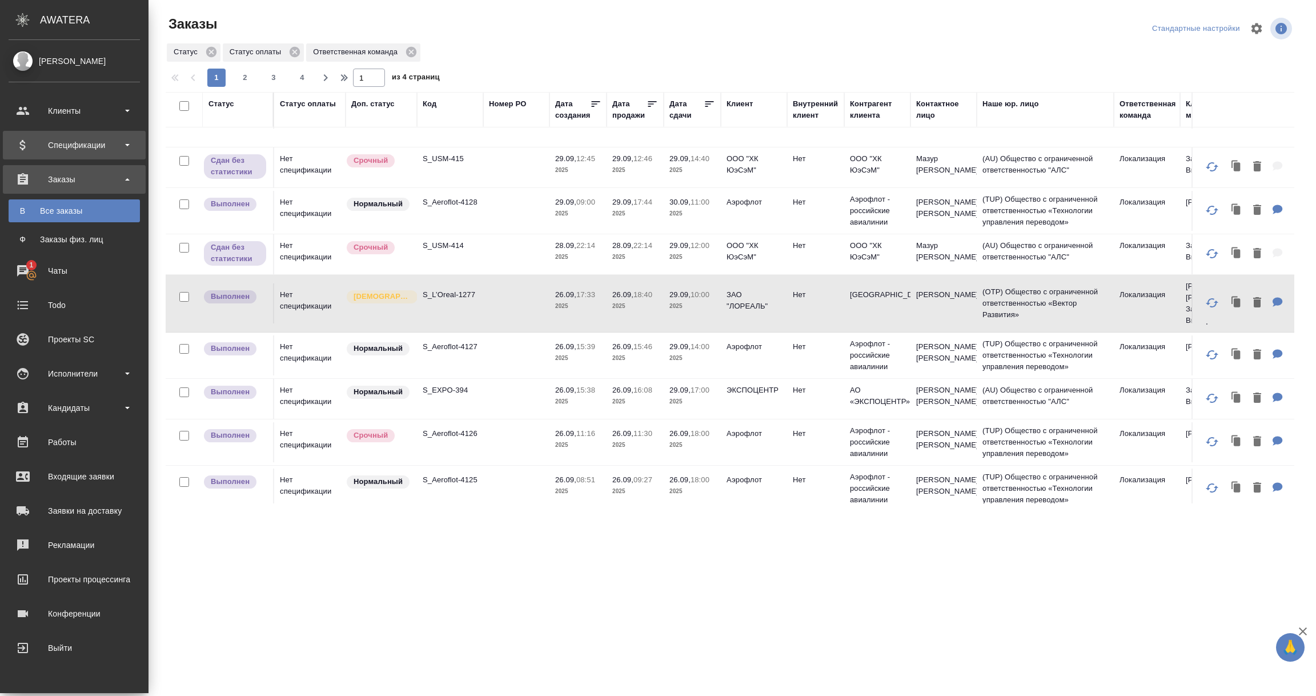
click at [81, 148] on div "Спецификации" at bounding box center [74, 144] width 131 height 17
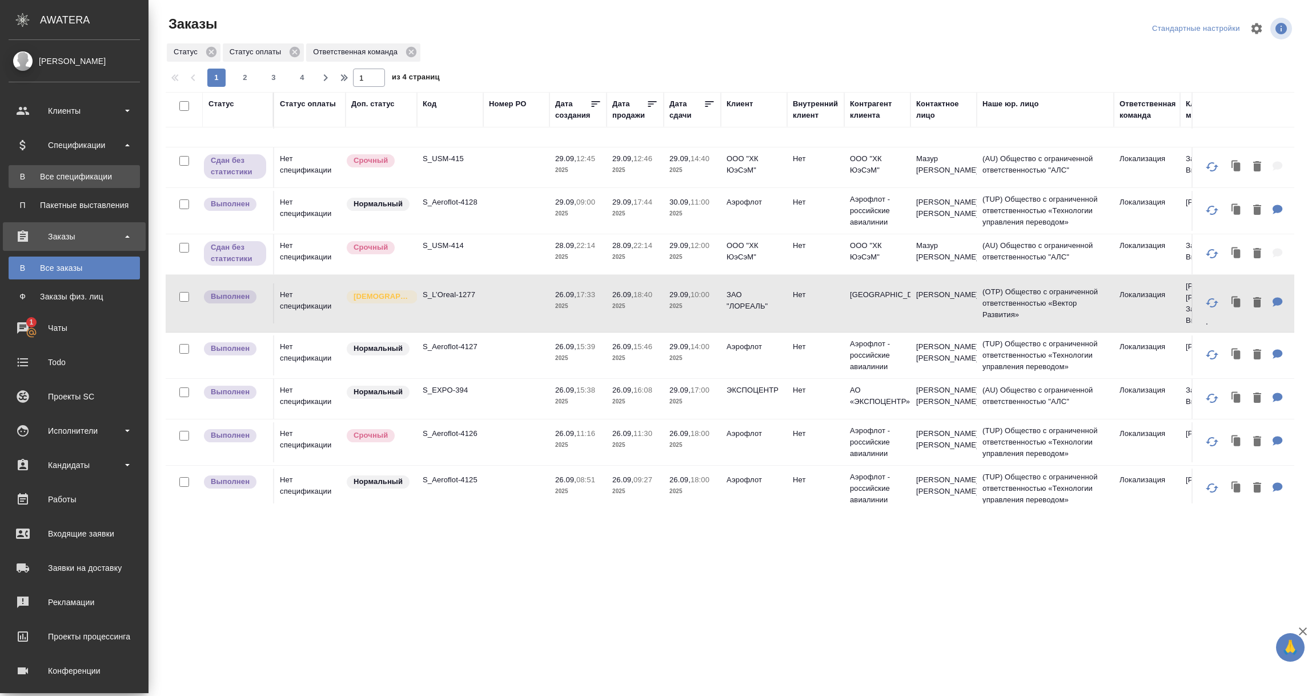
click at [81, 173] on div "Все спецификации" at bounding box center [74, 176] width 120 height 11
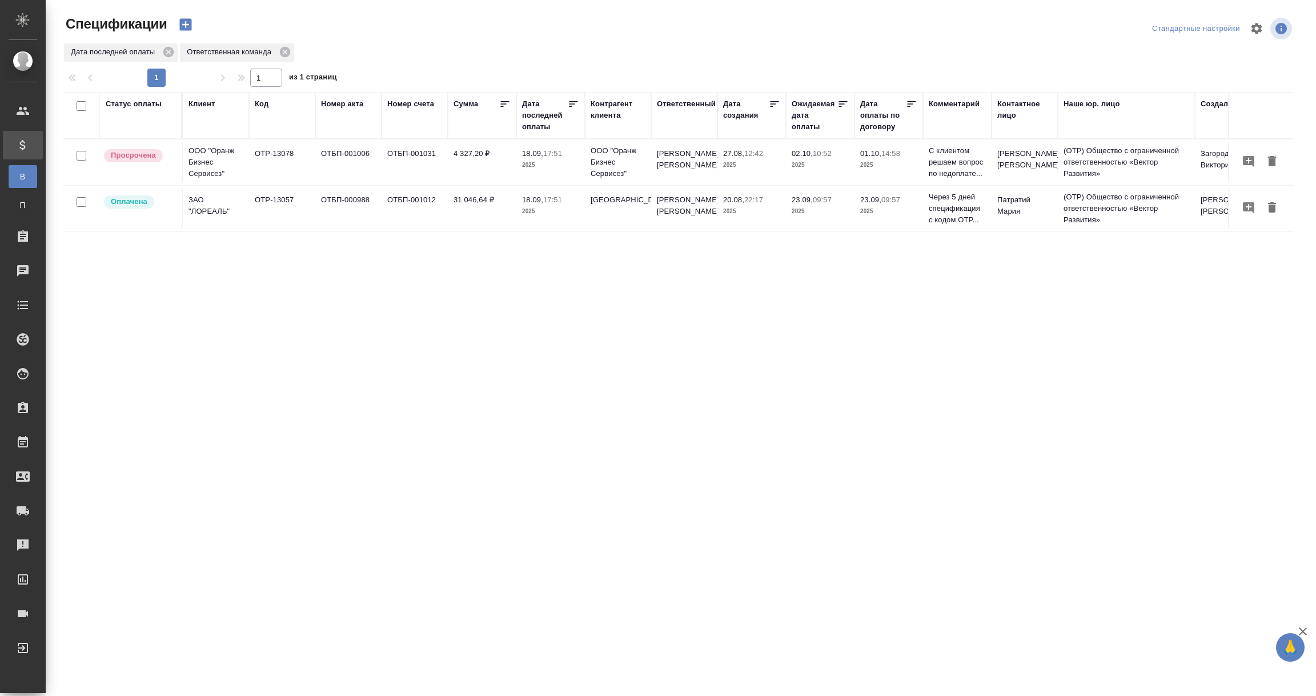
click at [604, 118] on div "Контрагент клиента" at bounding box center [617, 109] width 55 height 23
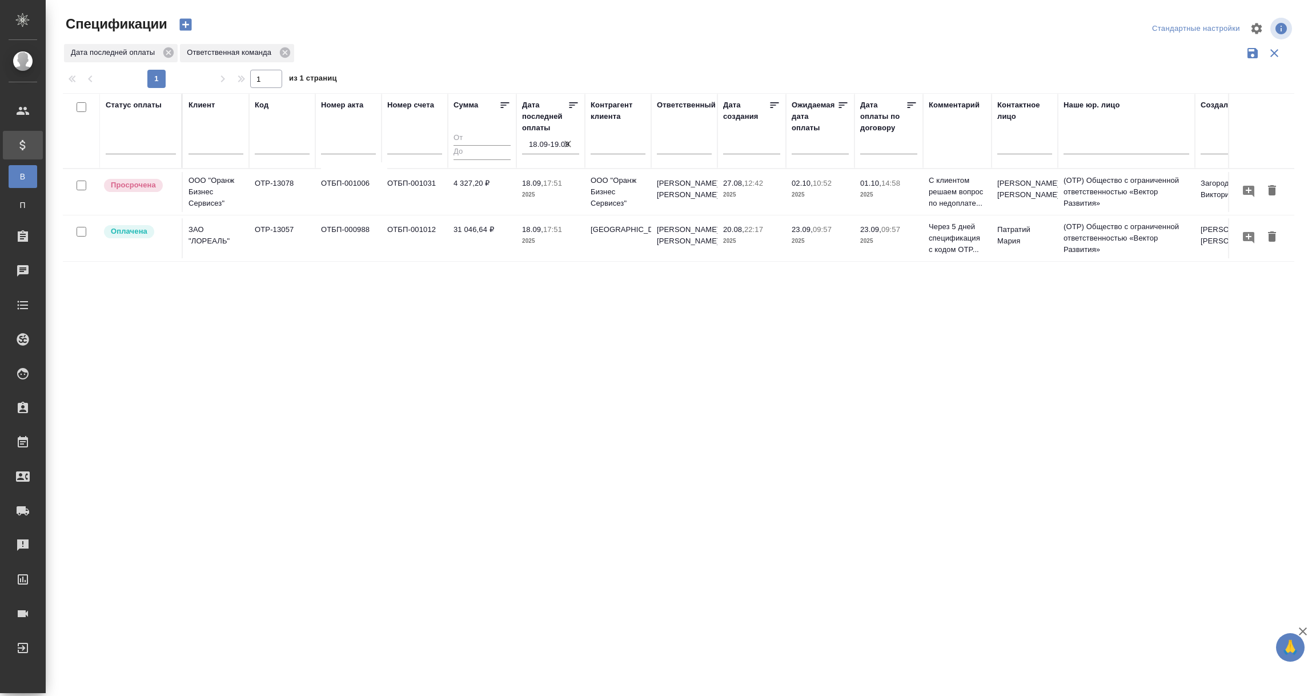
click at [549, 139] on input "18.09-19.09" at bounding box center [554, 144] width 50 height 16
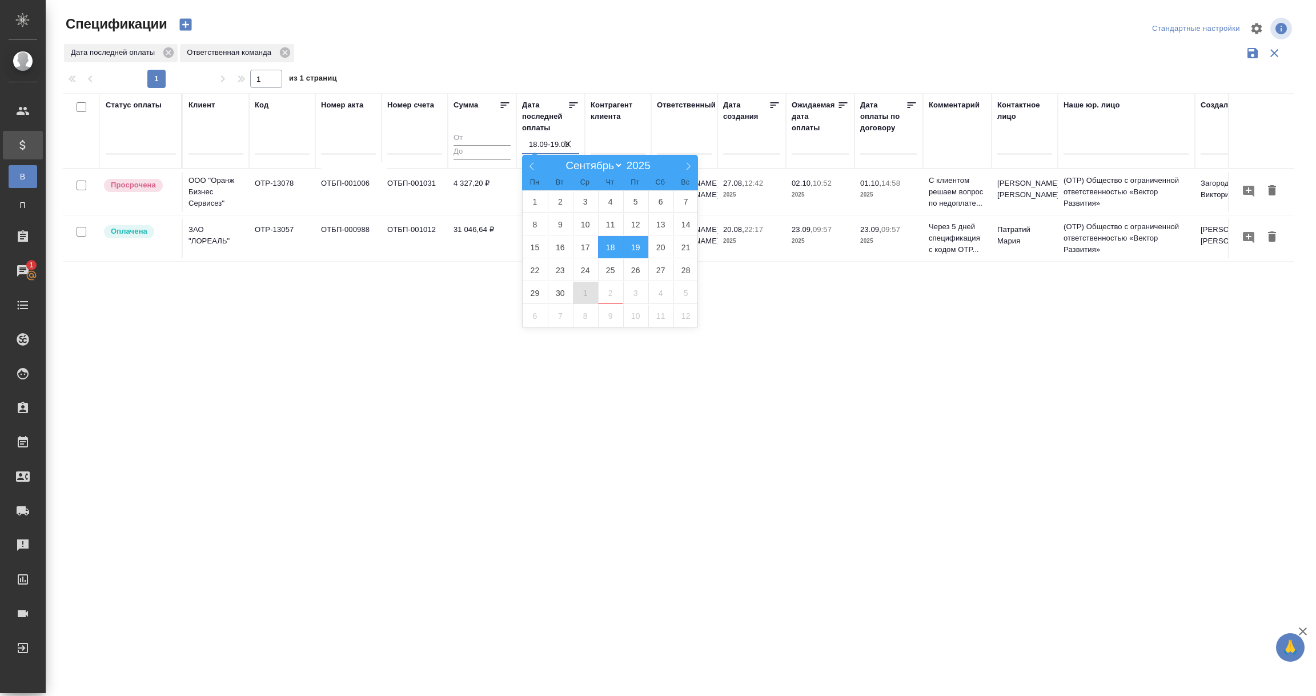
click at [581, 290] on span "1" at bounding box center [585, 293] width 25 height 22
click at [605, 292] on span "2" at bounding box center [610, 293] width 25 height 22
type div "2025-09-30T21:00:00.000Z — 2025-10-01T21:00:00.000Z"
type input "1.10-2.10"
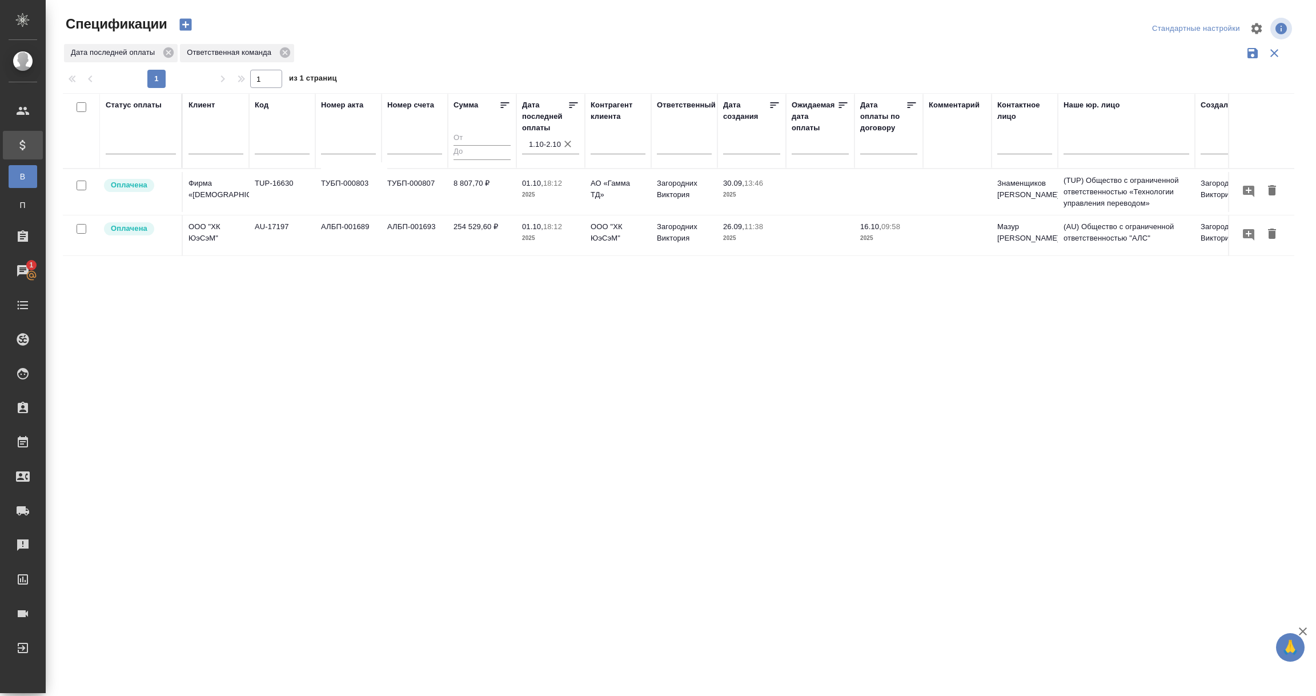
click at [270, 393] on div "Статус оплаты Клиент Код Номер акта Номер счета Сумма Дата последней оплаты 1.1…" at bounding box center [678, 298] width 1231 height 411
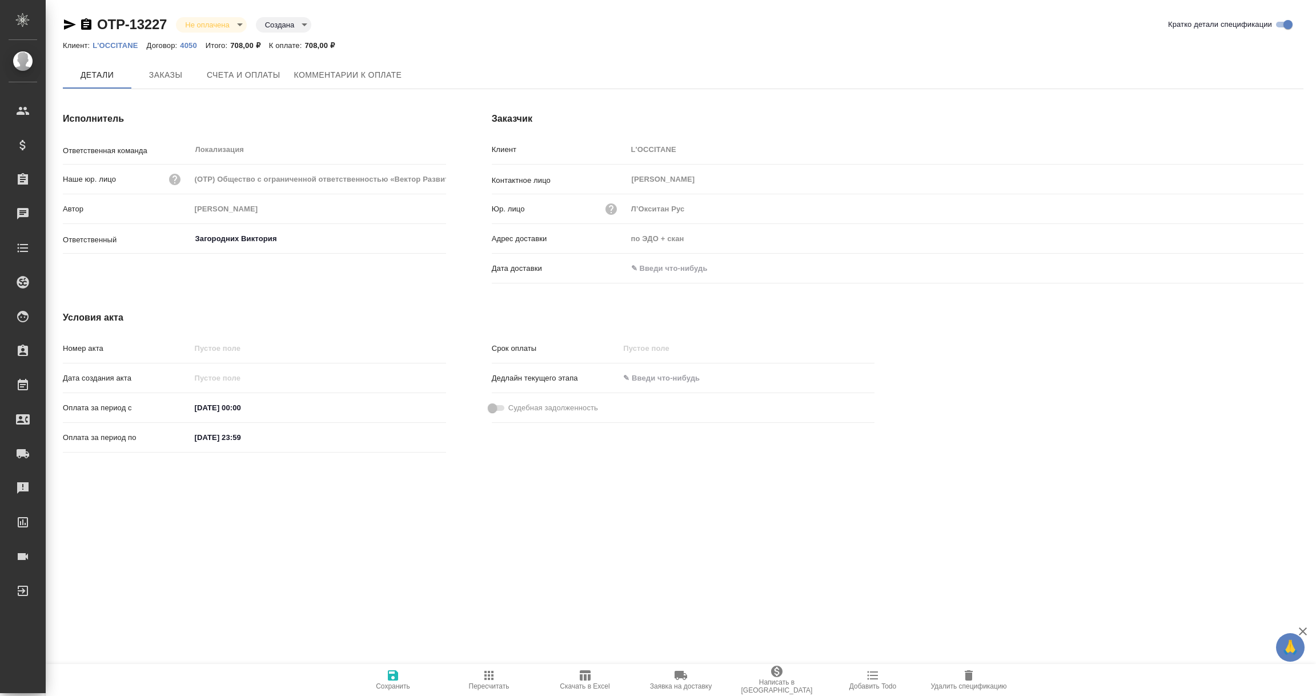
click at [668, 262] on input "text" at bounding box center [677, 268] width 100 height 17
click at [1272, 266] on icon "button" at bounding box center [1270, 269] width 14 height 14
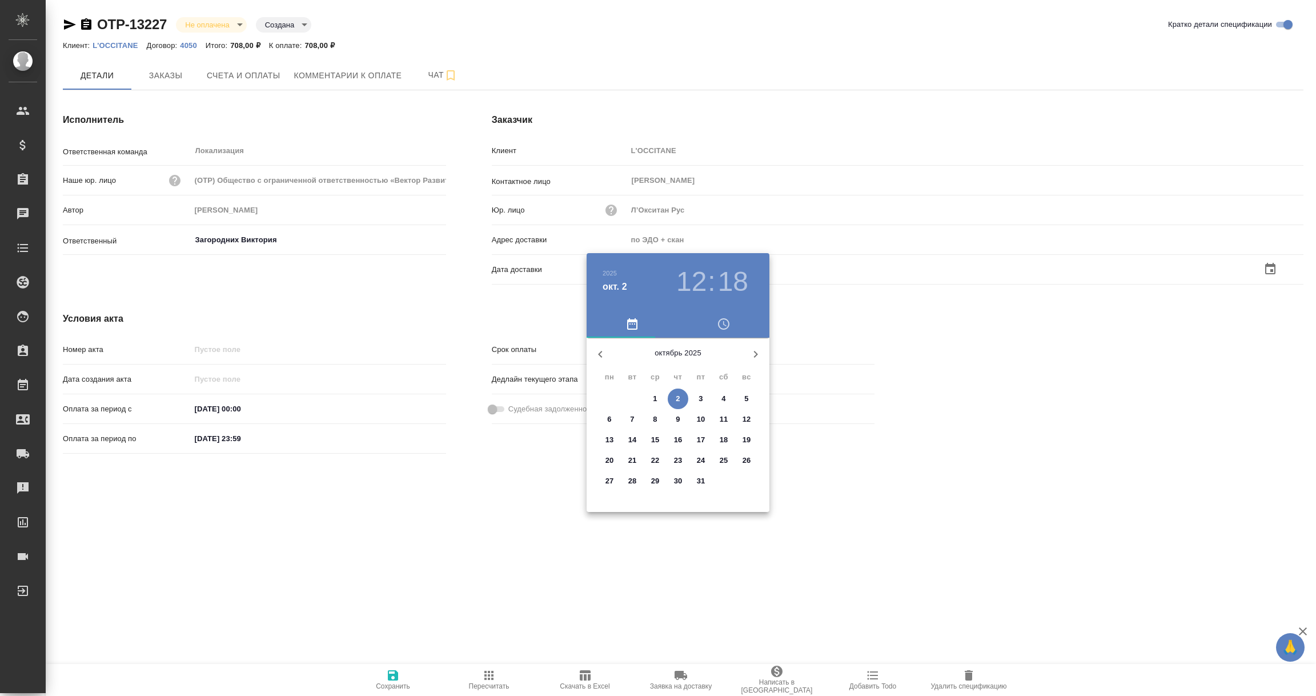
click at [674, 399] on span "2" at bounding box center [678, 398] width 21 height 11
type input "02.10.2025 12:18"
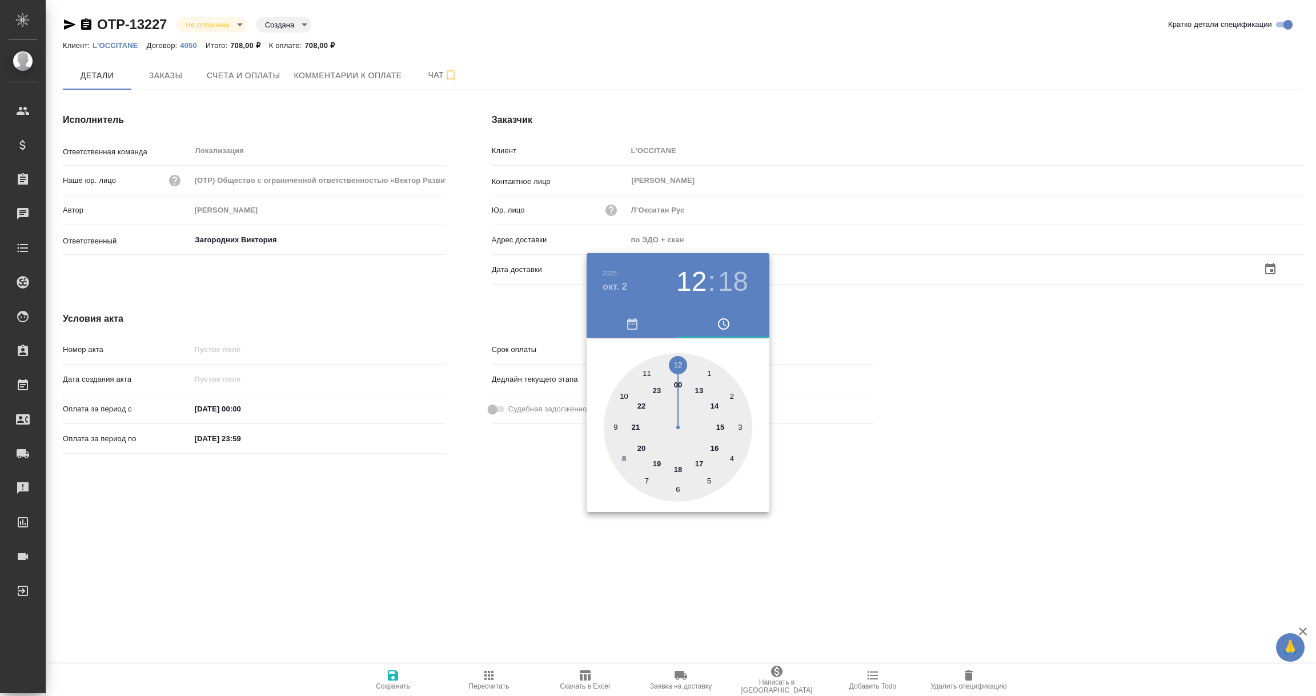
click at [479, 481] on div at bounding box center [658, 348] width 1316 height 696
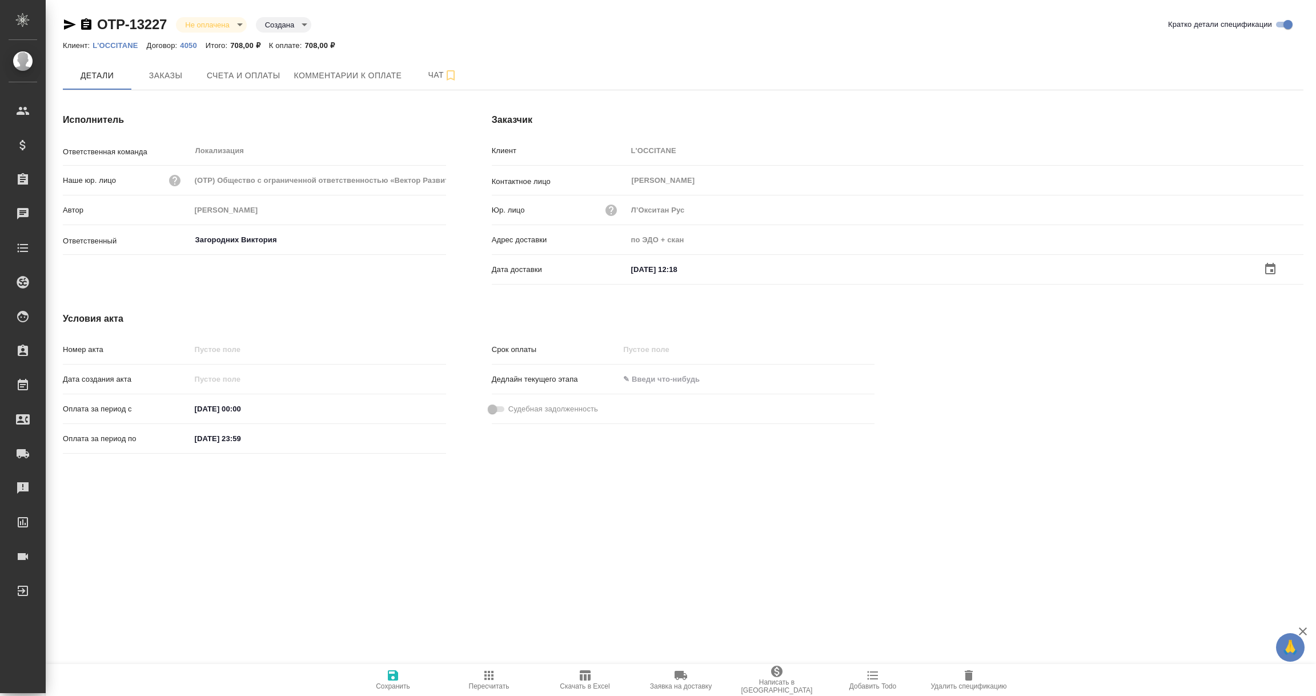
click at [396, 676] on icon "button" at bounding box center [393, 675] width 10 height 10
